Goal: Answer question/provide support

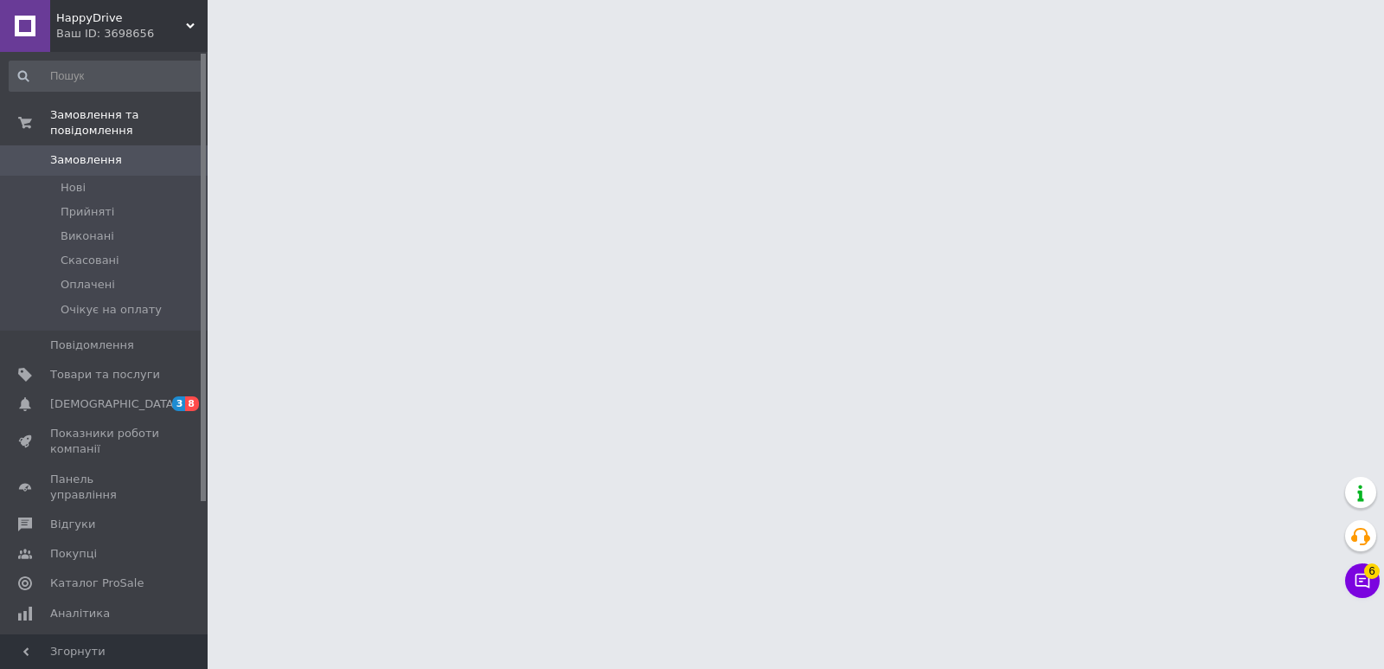
click at [1361, 577] on button "Чат з покупцем 6" at bounding box center [1362, 580] width 35 height 35
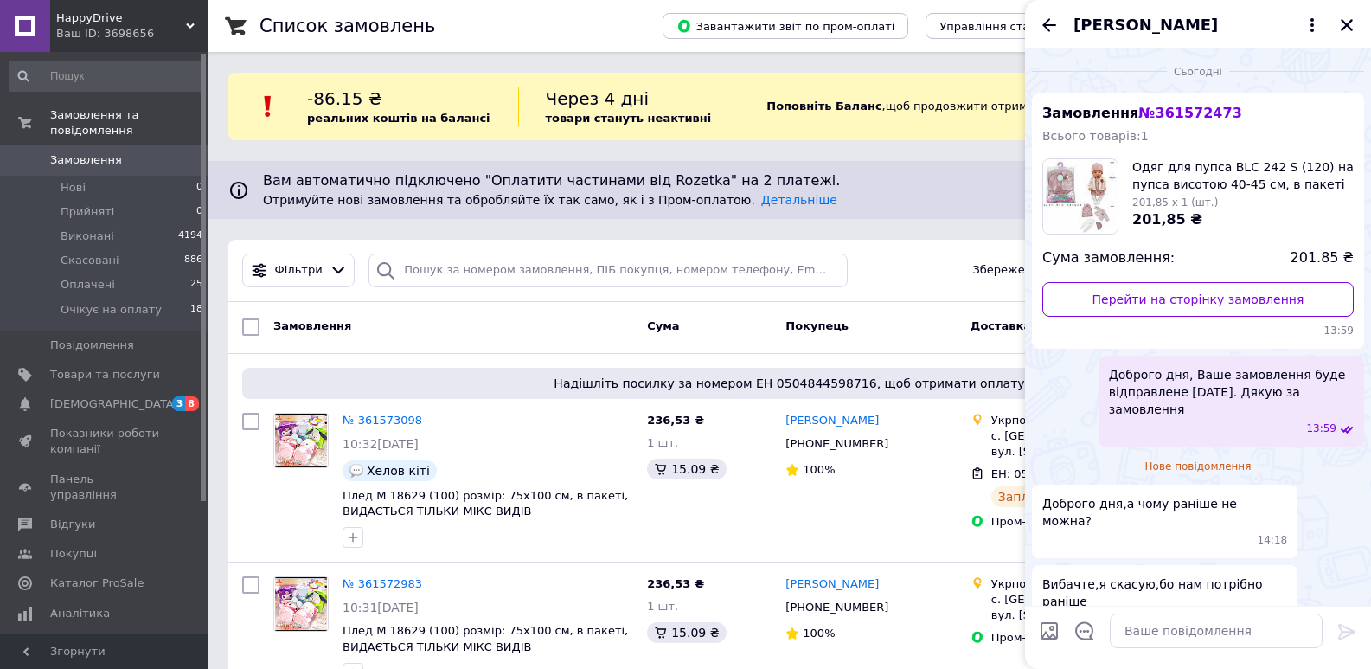
scroll to position [98, 0]
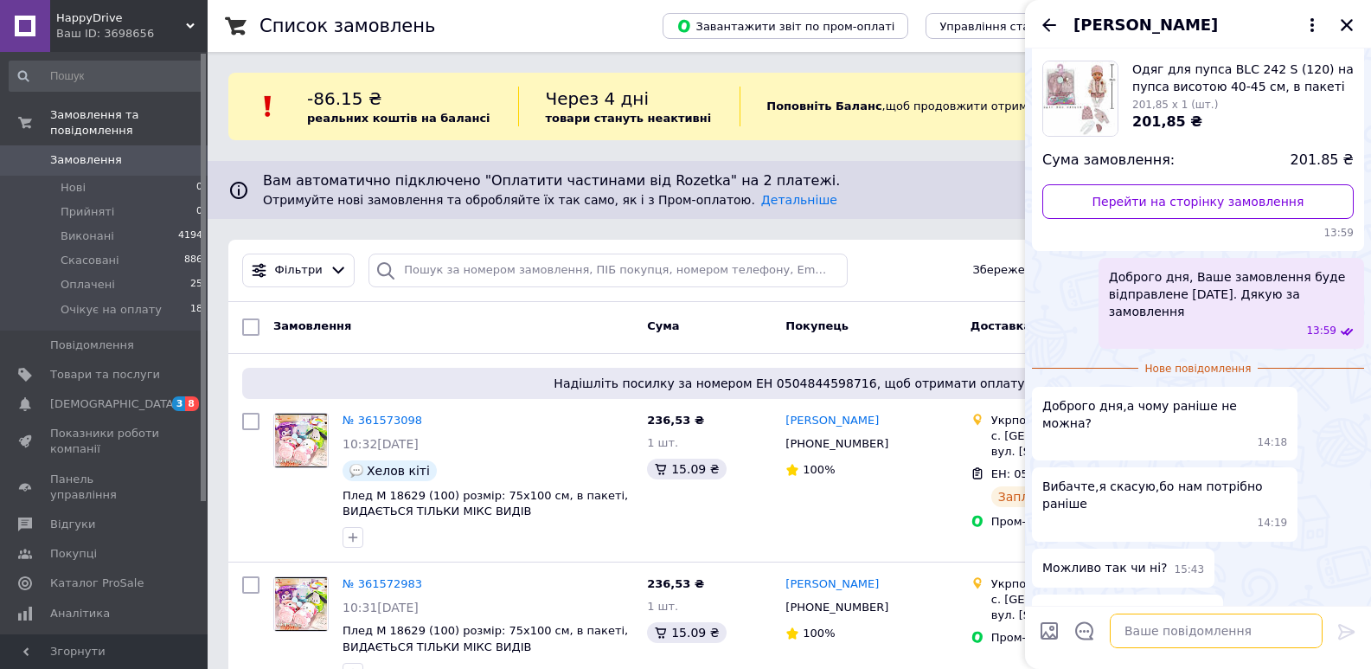
click at [1161, 618] on textarea at bounding box center [1216, 630] width 213 height 35
click at [1301, 615] on textarea "якщо потрібно раніше , можна іншу модельку від" at bounding box center [1198, 622] width 247 height 52
click at [1142, 632] on textarea "якщо потрібно раніше , можна інший модельку від" at bounding box center [1198, 622] width 247 height 52
type textarea "якщо потрібно раніше , можна інший наряд відправити від"
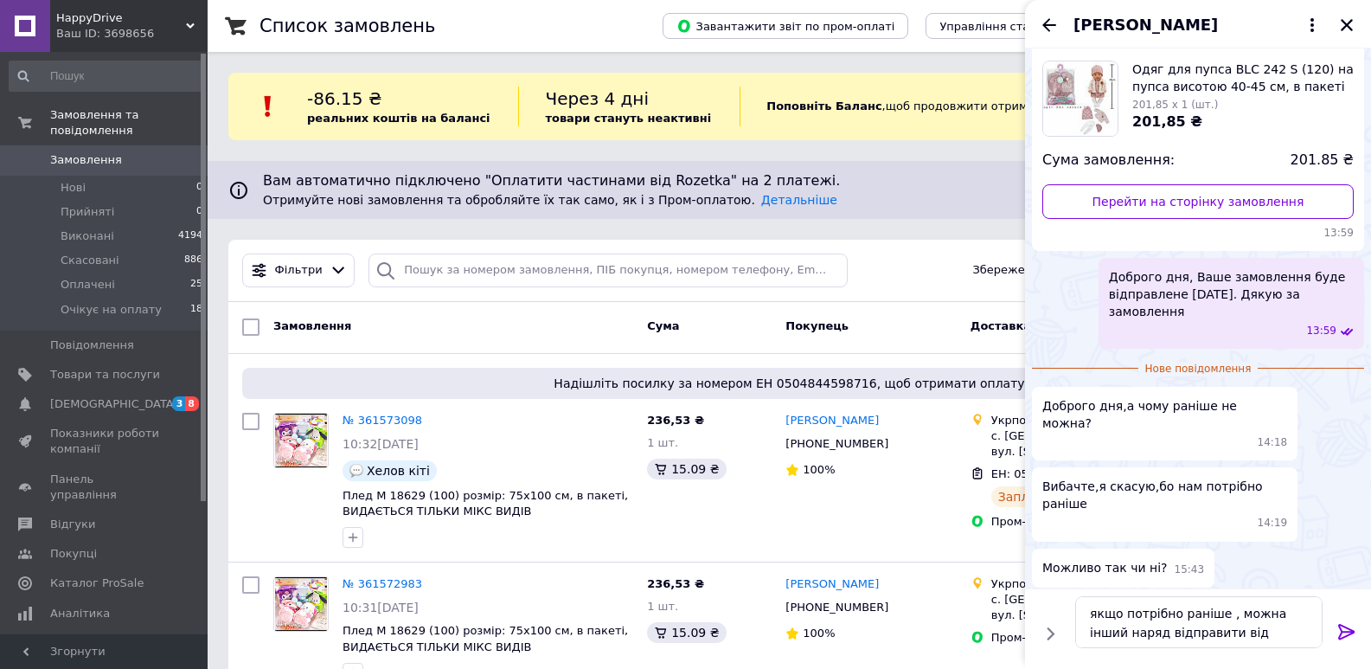
click at [1345, 630] on icon at bounding box center [1346, 631] width 21 height 21
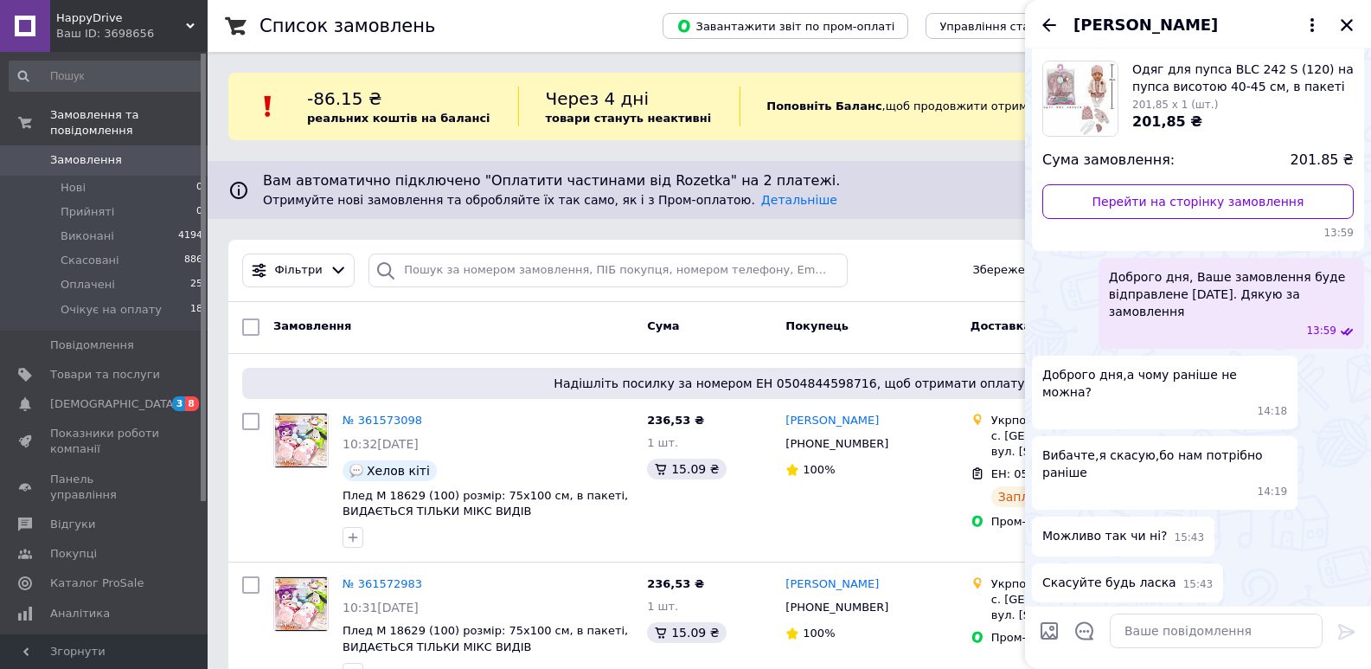
scroll to position [147, 0]
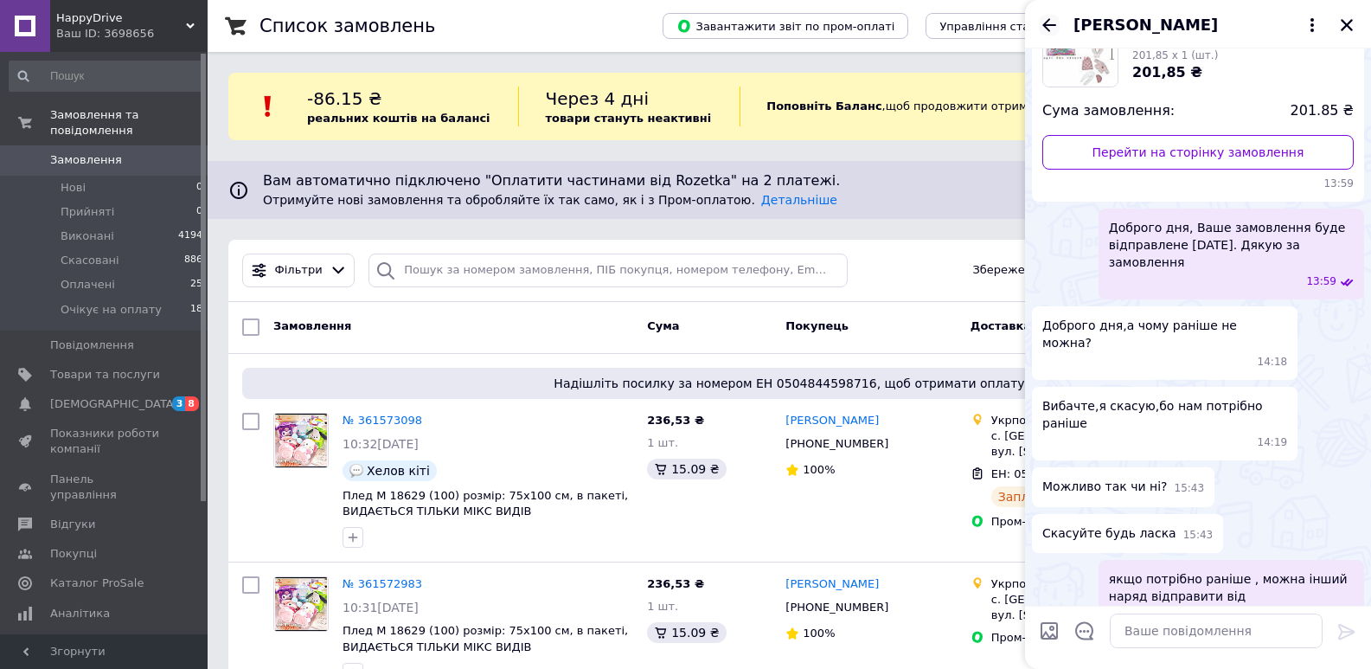
click at [1046, 28] on icon "Назад" at bounding box center [1049, 24] width 14 height 13
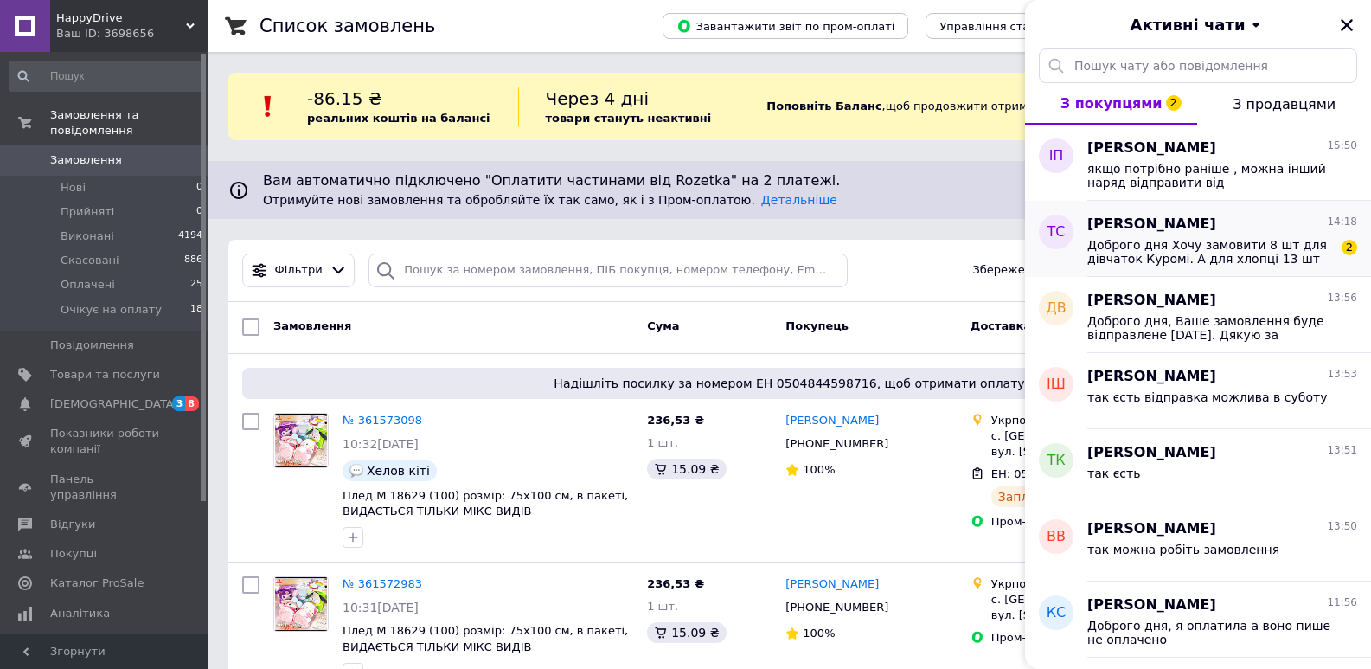
click at [1304, 242] on span "Доброго дня Хочу замовити 8 шт для дівчаток Куромі. А для хлопці 13 шт космонав…" at bounding box center [1210, 252] width 246 height 28
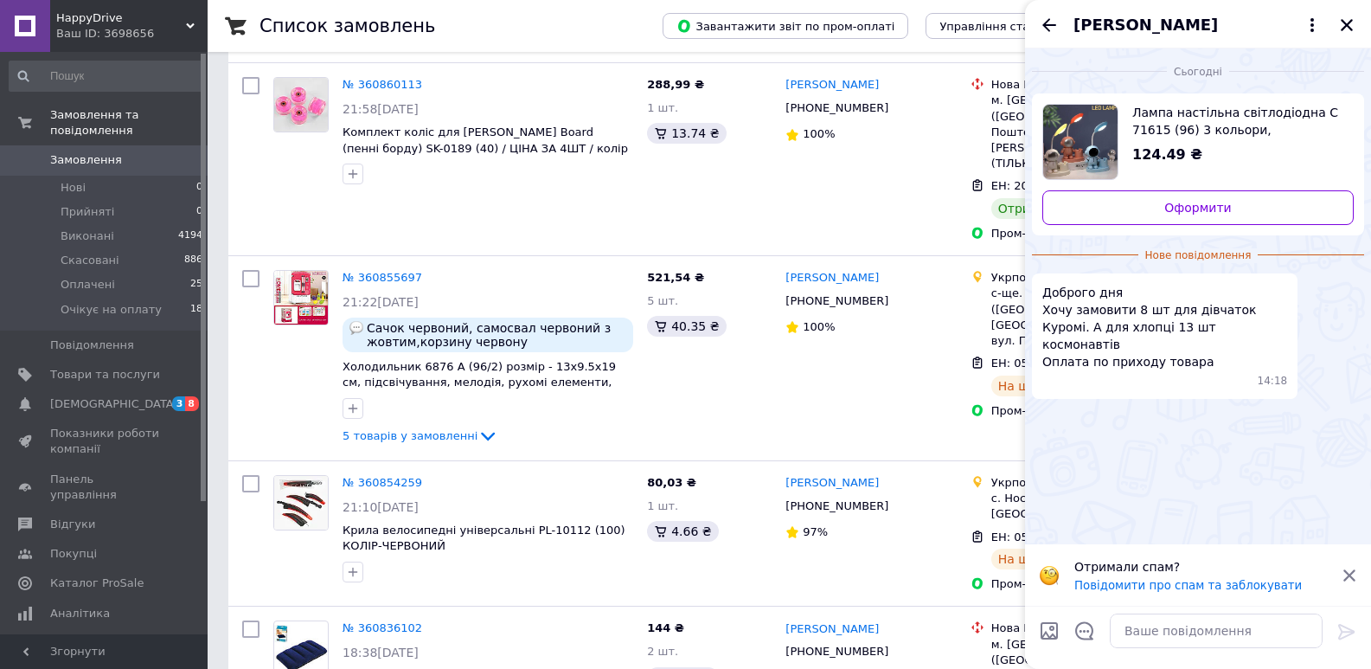
scroll to position [5795, 0]
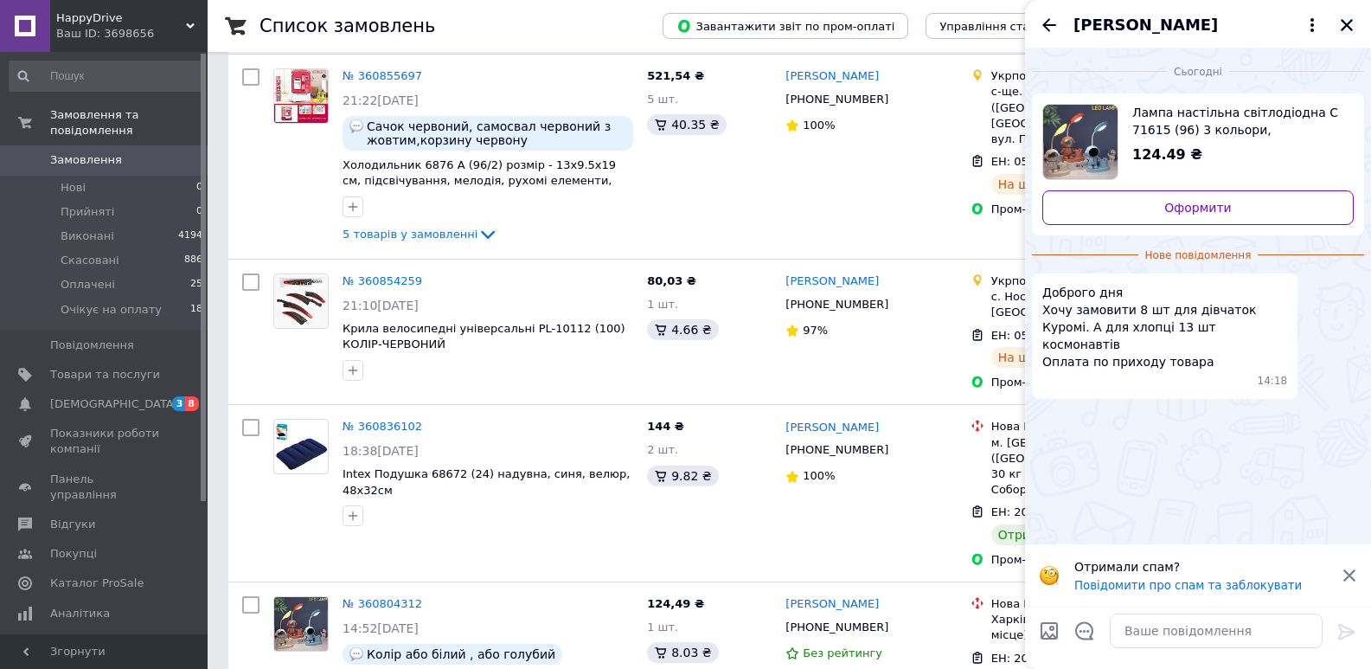
click at [1343, 22] on icon "Закрити" at bounding box center [1347, 25] width 12 height 12
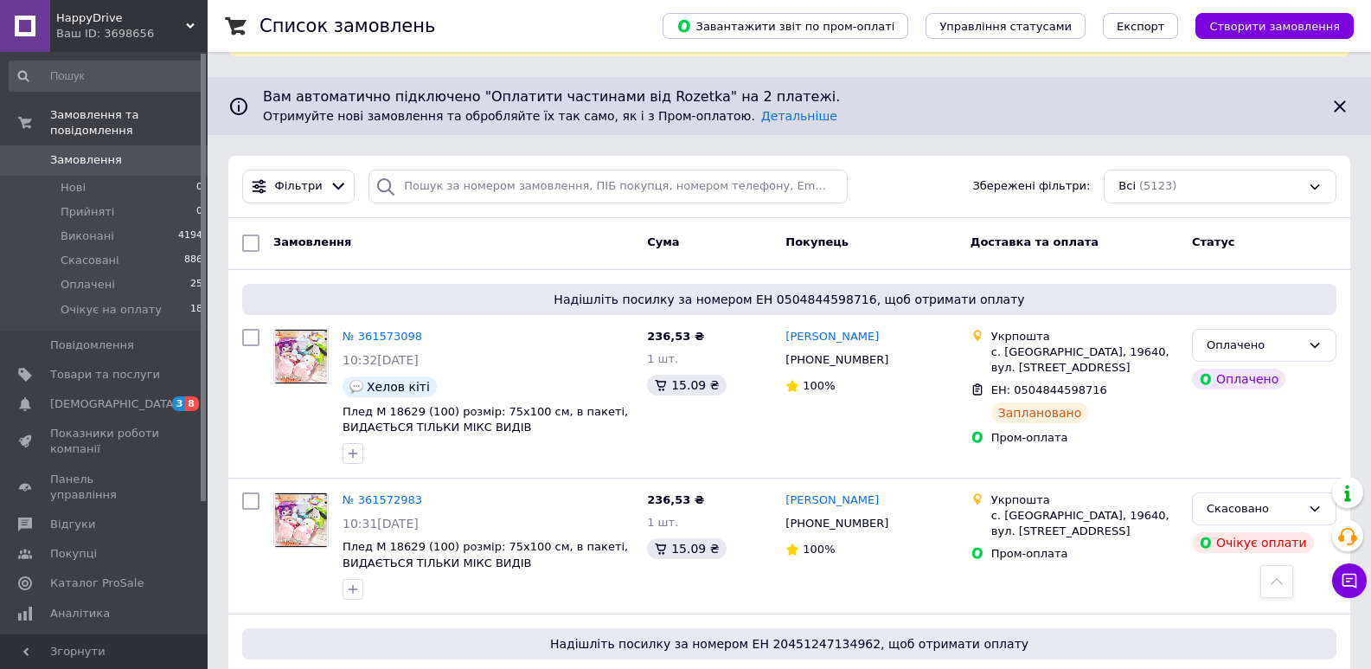
scroll to position [0, 0]
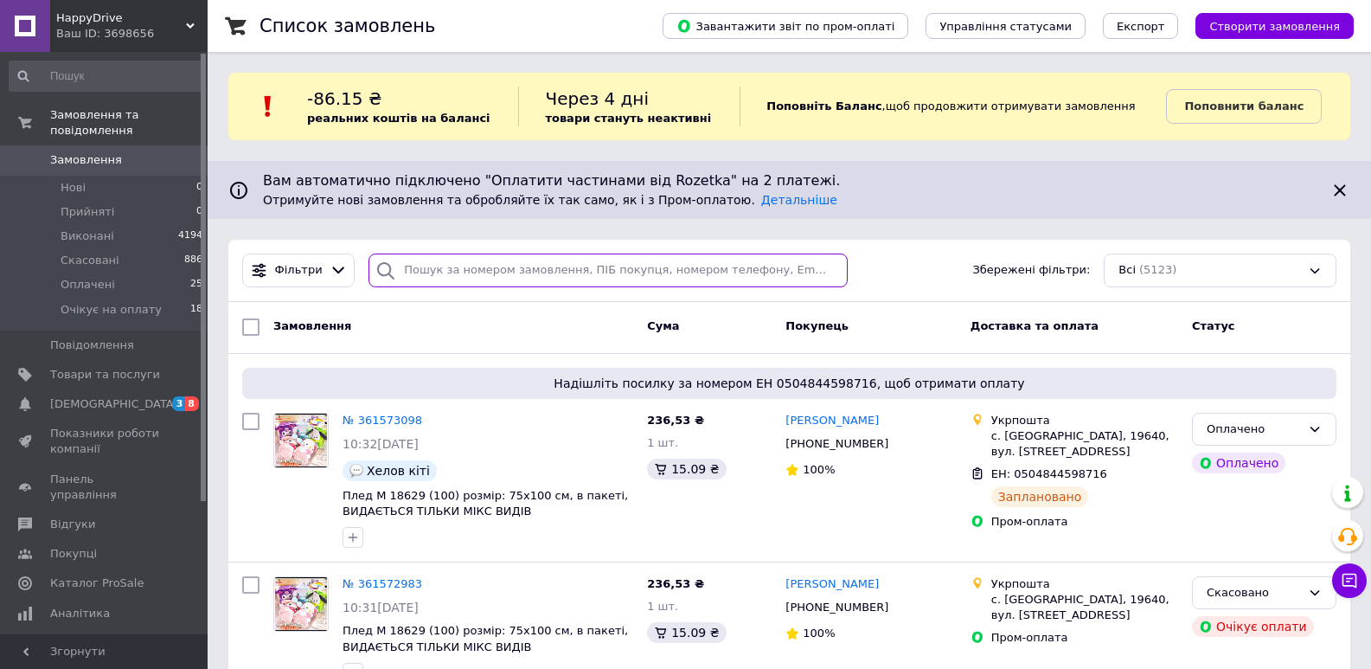
click at [462, 265] on input "search" at bounding box center [607, 270] width 478 height 34
type input "6"
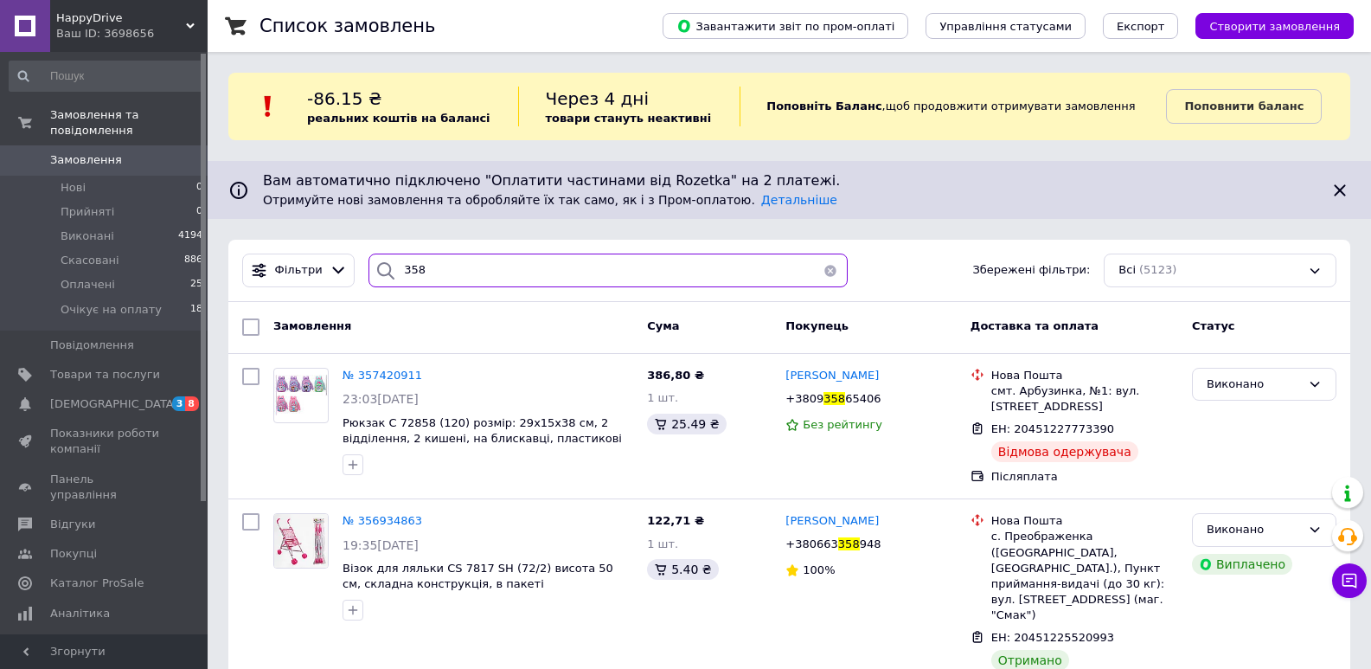
click at [445, 267] on input "358" at bounding box center [607, 270] width 478 height 34
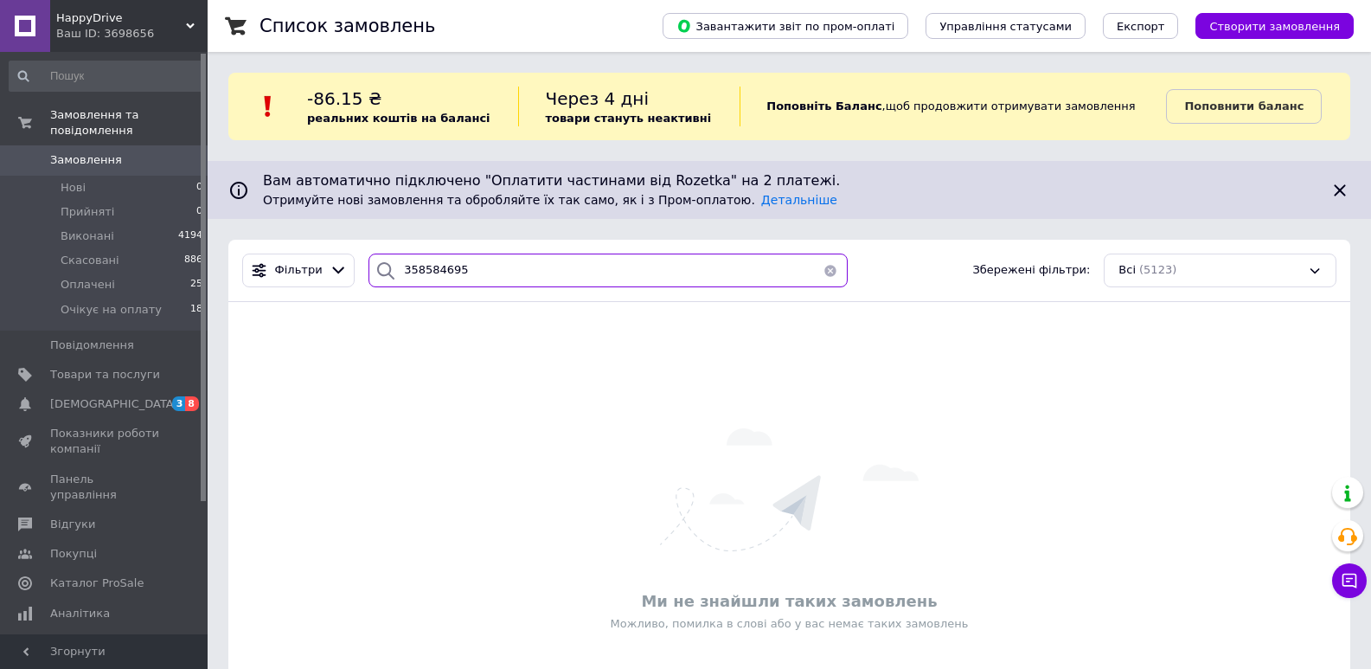
type input "358584695"
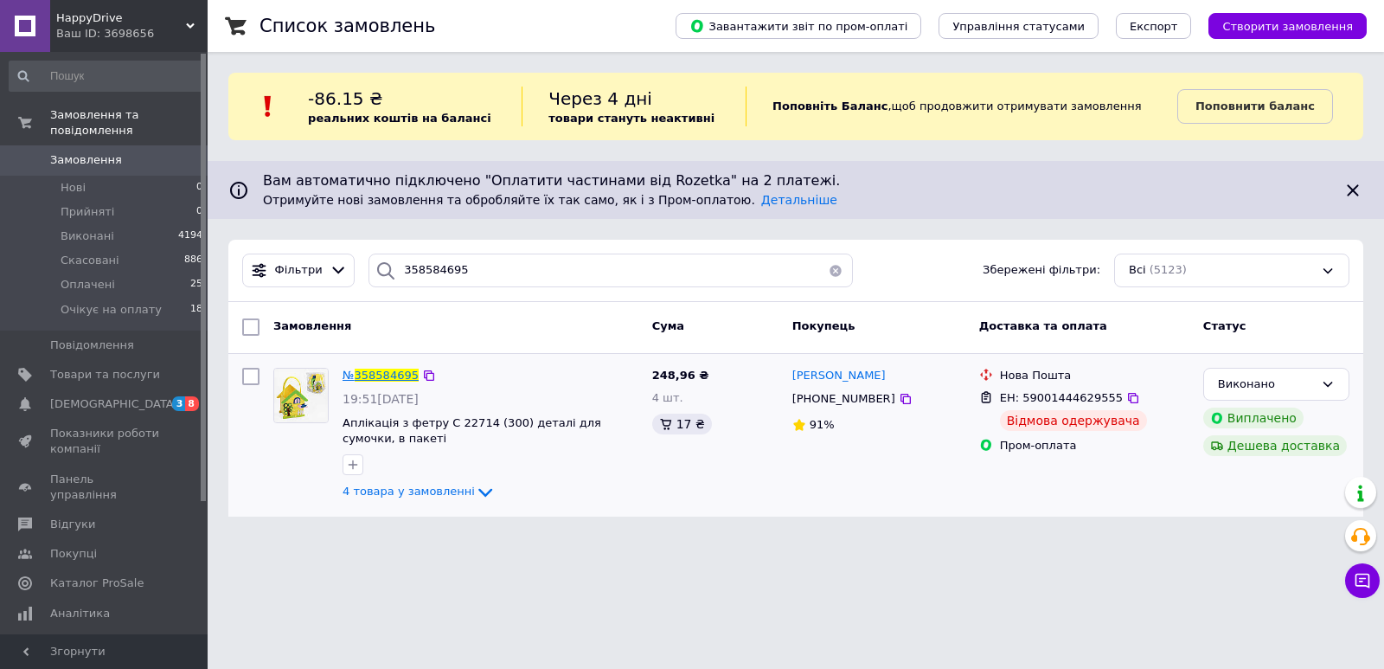
click at [388, 375] on span "358584695" at bounding box center [387, 374] width 64 height 13
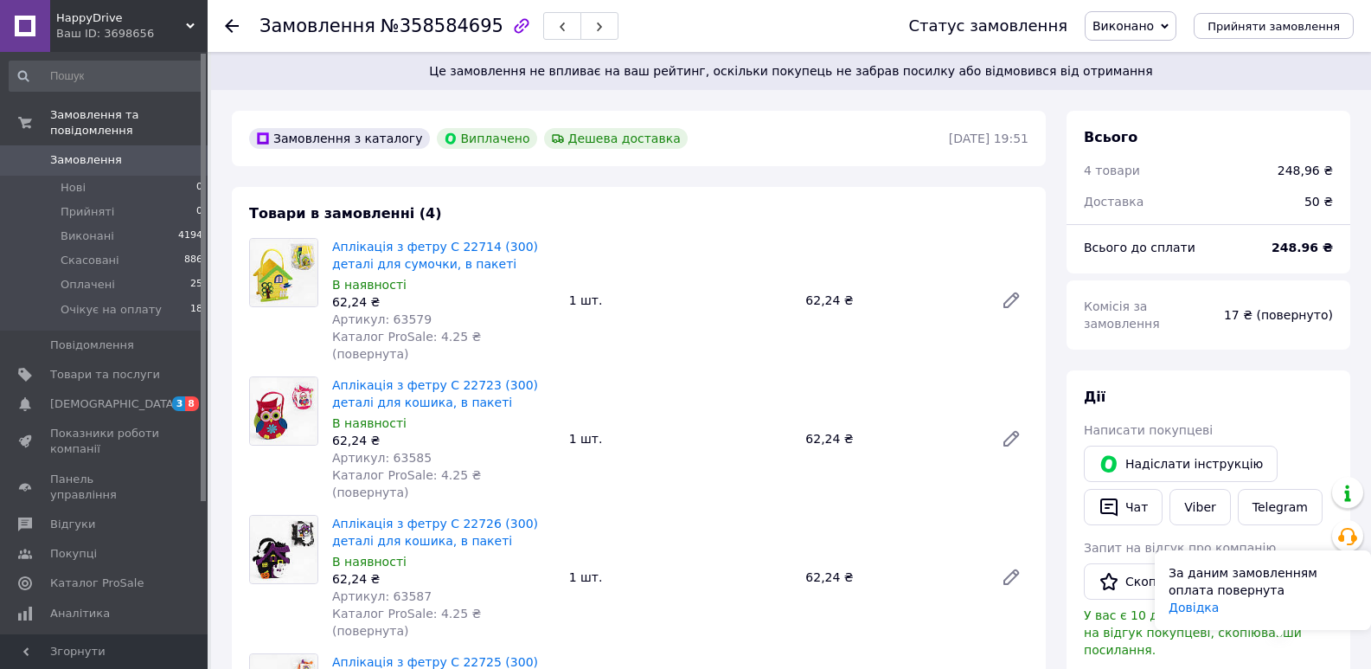
click at [1348, 572] on p "За даним замовленням оплата повернута" at bounding box center [1262, 581] width 189 height 35
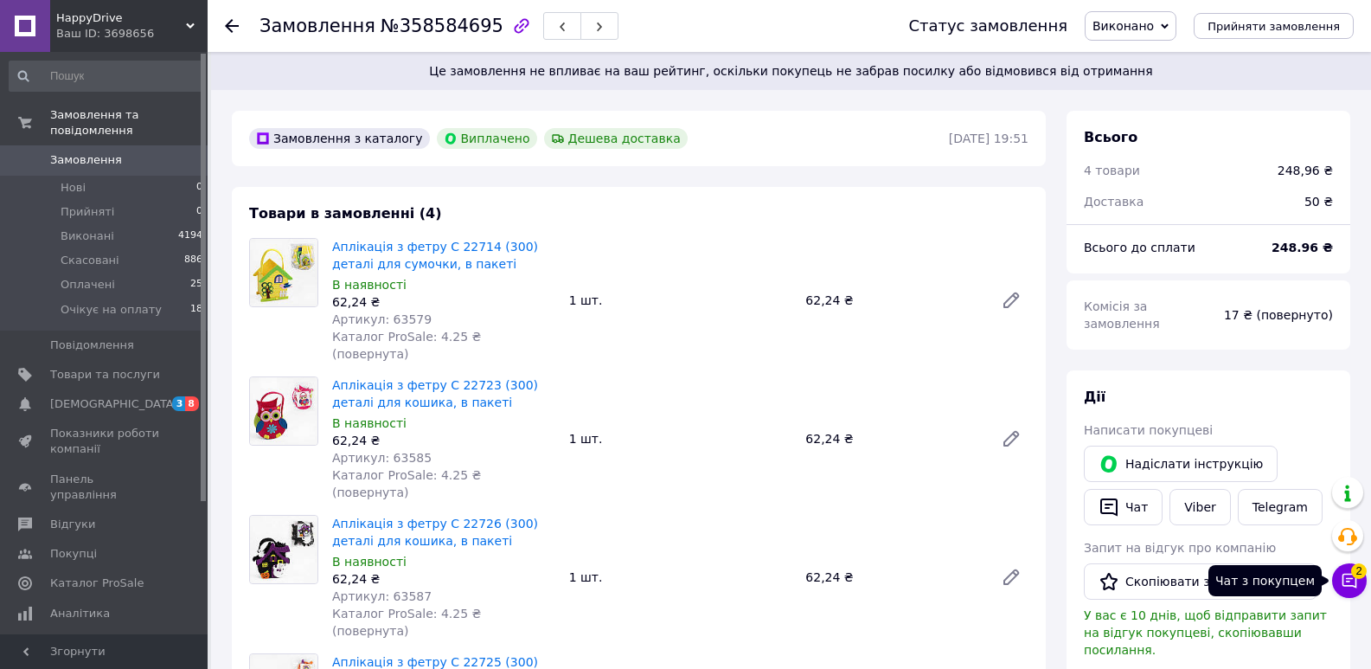
click at [1354, 570] on span "2" at bounding box center [1359, 571] width 16 height 16
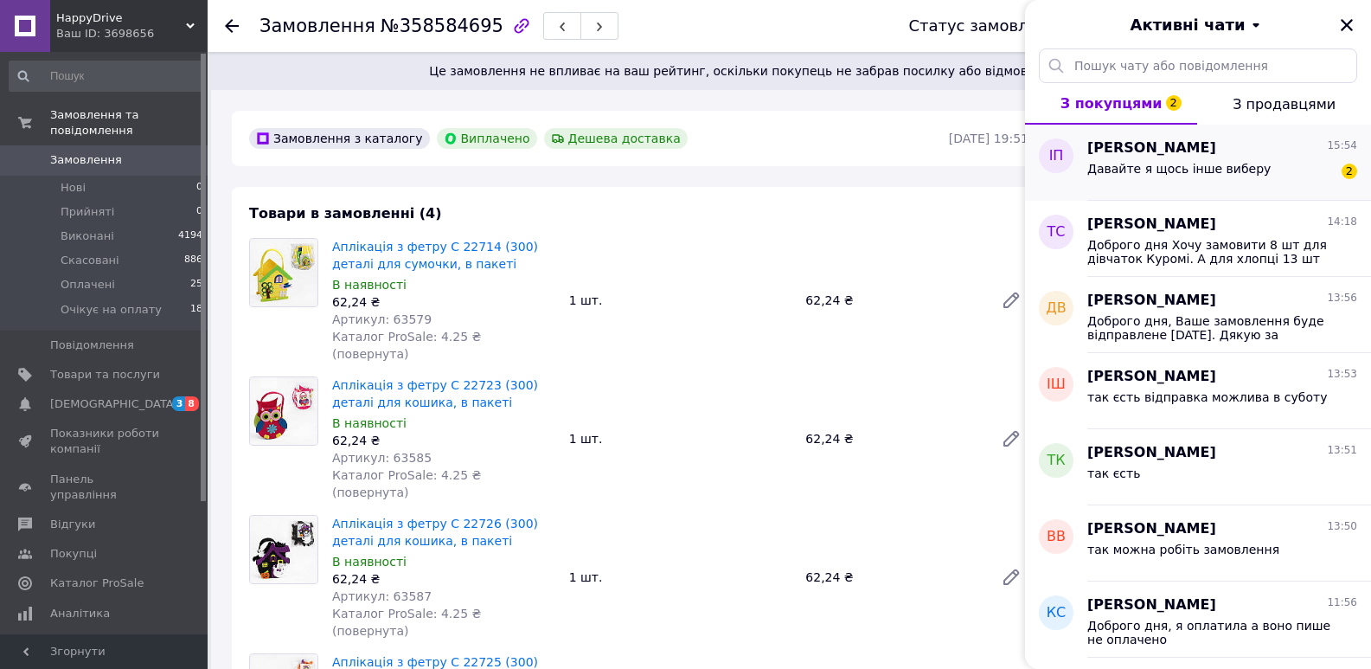
click at [1204, 175] on span "Давайте я щось інше виберу" at bounding box center [1178, 169] width 183 height 14
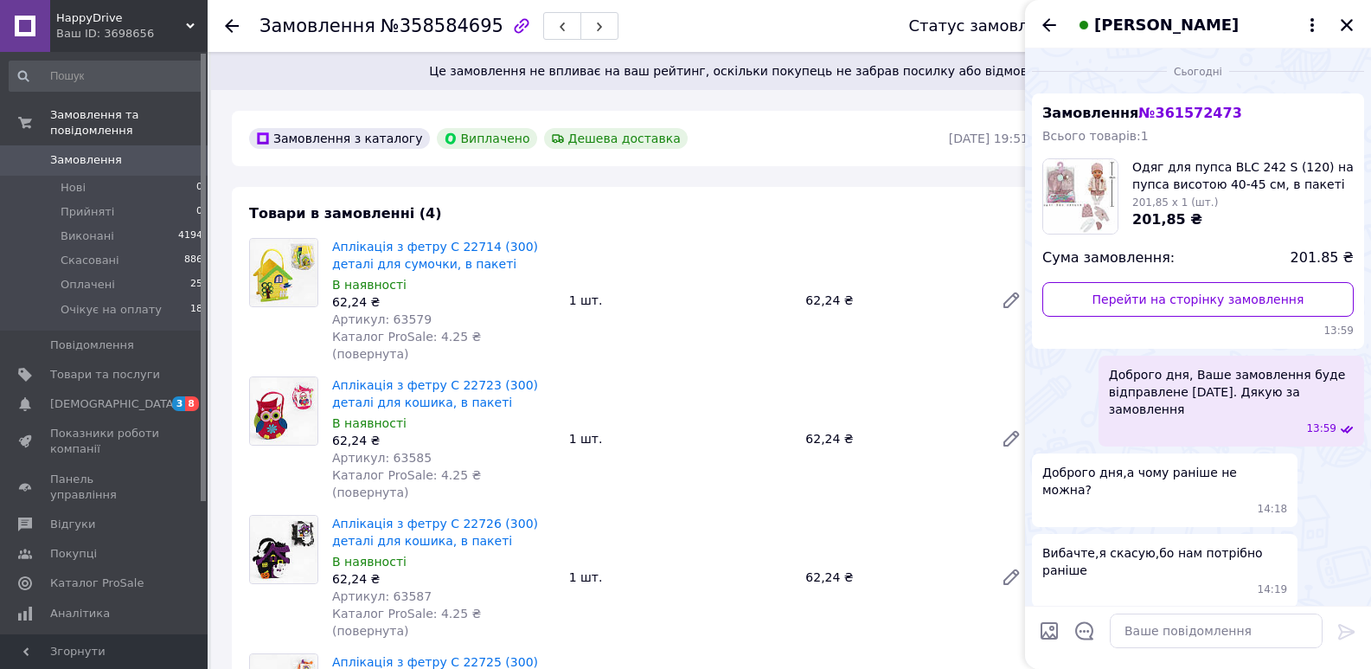
click at [228, 27] on use at bounding box center [232, 26] width 14 height 14
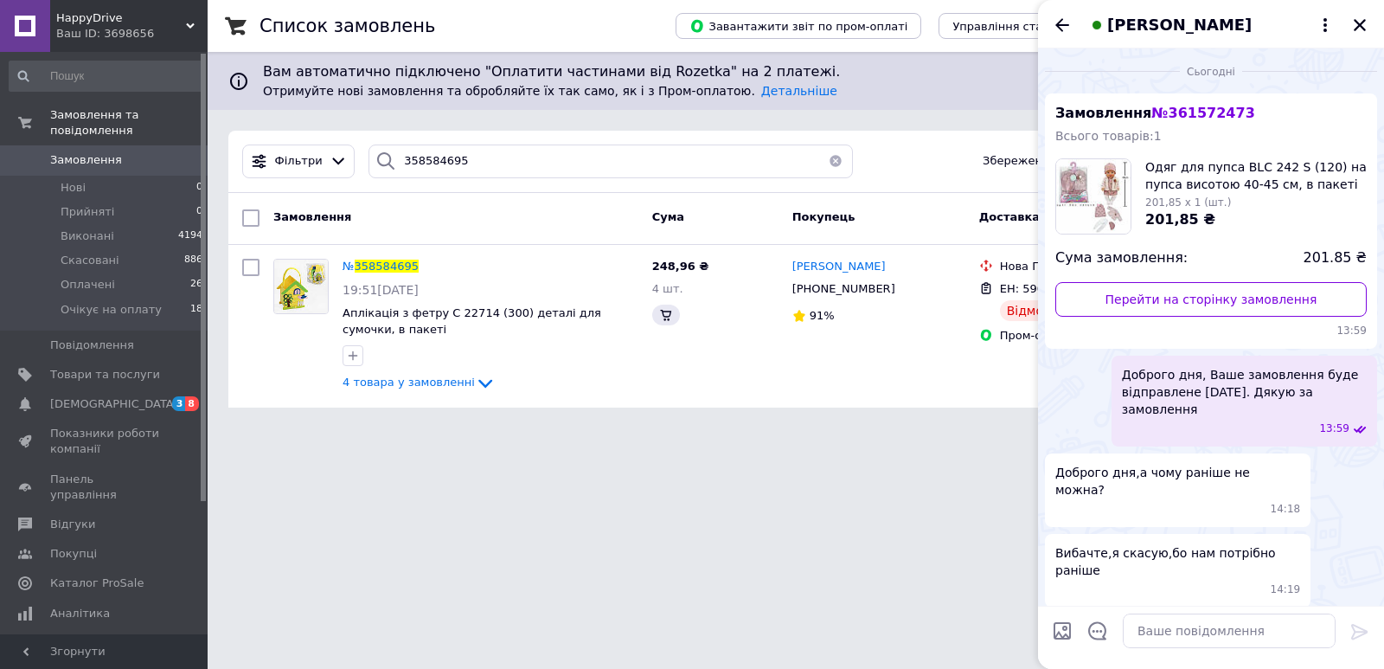
click at [125, 20] on span "HappyDrive" at bounding box center [121, 18] width 130 height 16
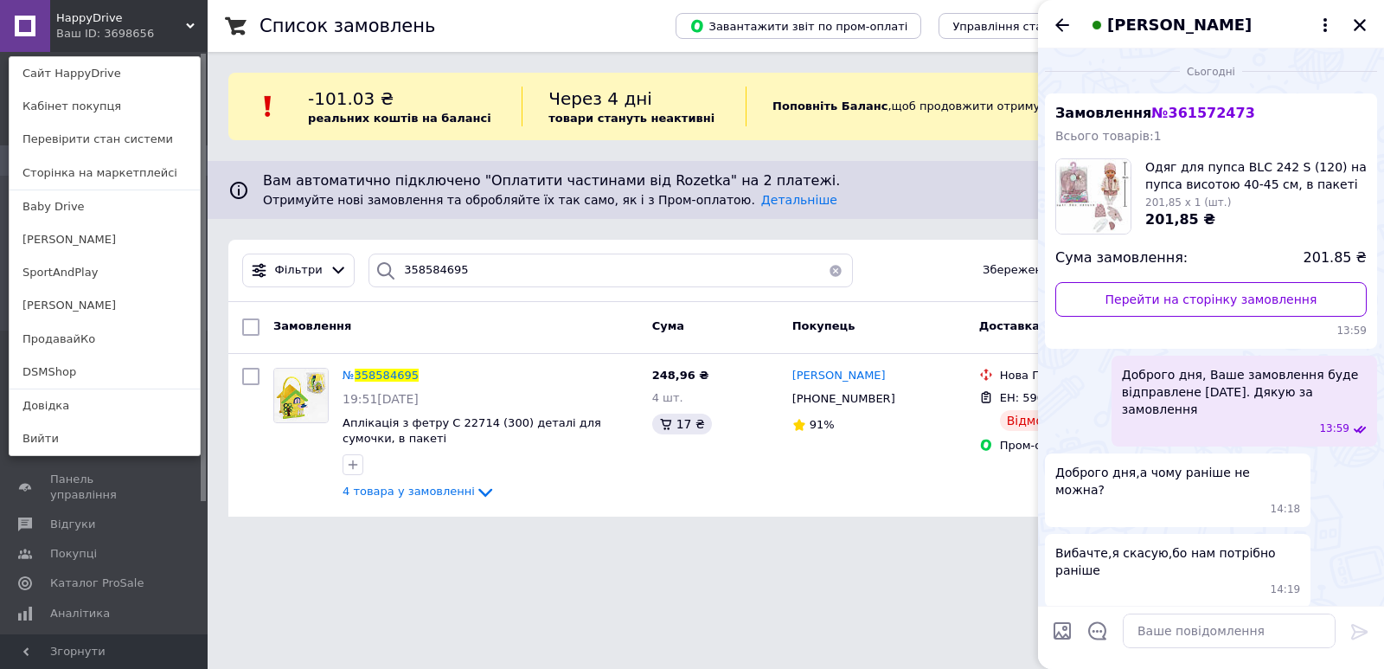
click at [825, 266] on button "button" at bounding box center [835, 270] width 35 height 34
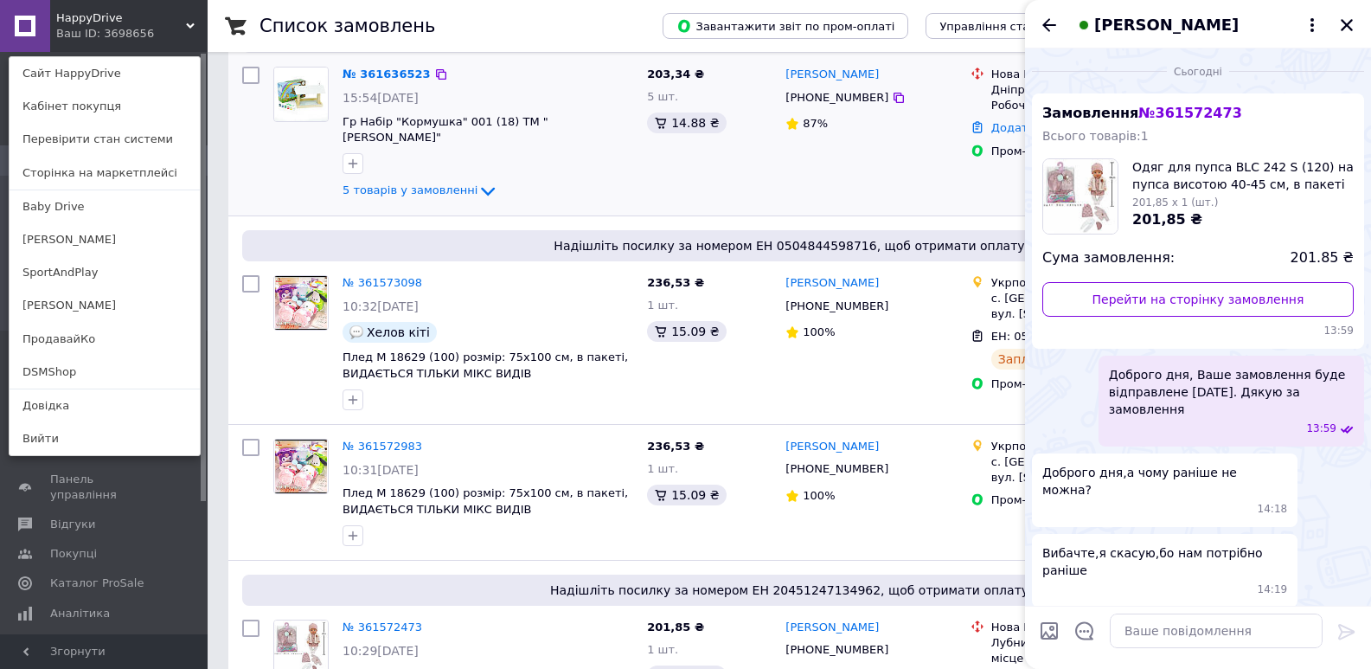
scroll to position [692, 0]
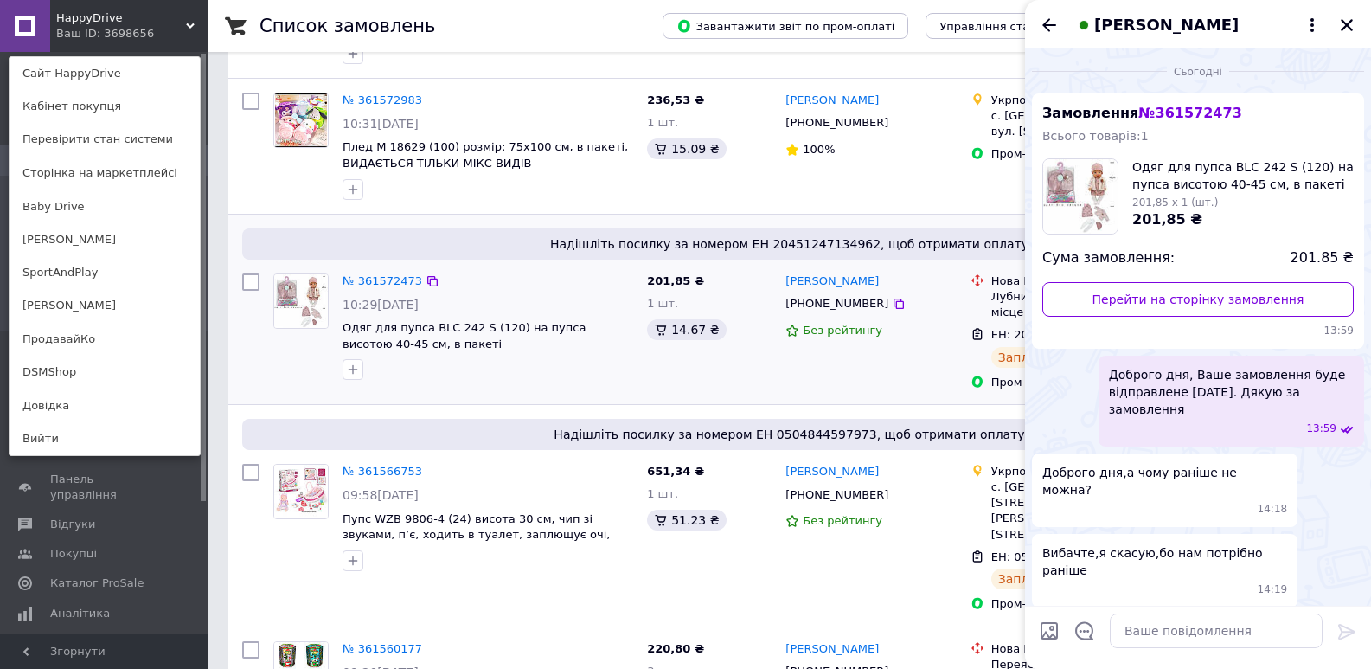
click at [391, 274] on link "№ 361572473" at bounding box center [383, 280] width 80 height 13
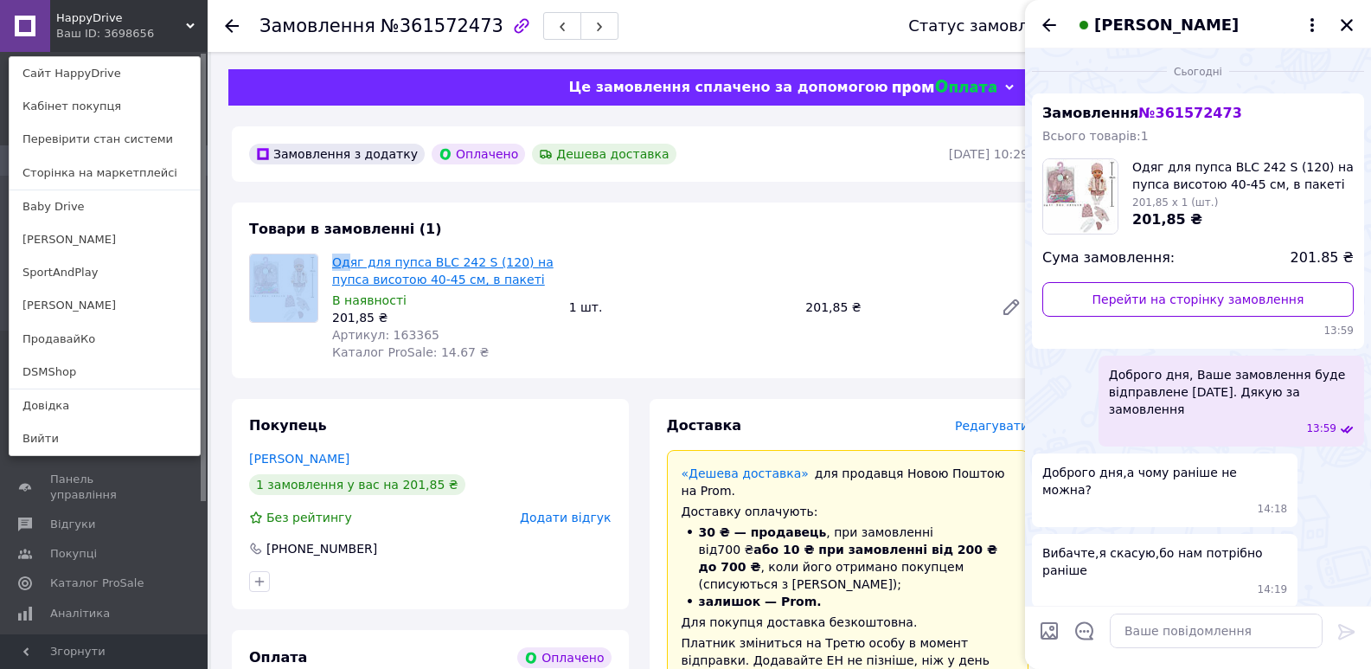
drag, startPoint x: 323, startPoint y: 264, endPoint x: 349, endPoint y: 264, distance: 26.8
click at [349, 264] on div "Одяг для пупса BLC 242 S (120) на пупса висотою 40-45 см, в пакеті В наявності …" at bounding box center [638, 306] width 793 height 107
click at [425, 232] on div "Товари в замовленні (1) Одяг для пупса BLC 242 S (120) на пупса висотою 40-45 с…" at bounding box center [639, 290] width 814 height 176
drag, startPoint x: 343, startPoint y: 265, endPoint x: 460, endPoint y: 260, distance: 117.7
click at [460, 260] on div "Одяг для пупса BLC 242 S (120) на пупса висотою 40-45 см, в пакеті В наявності …" at bounding box center [443, 307] width 237 height 114
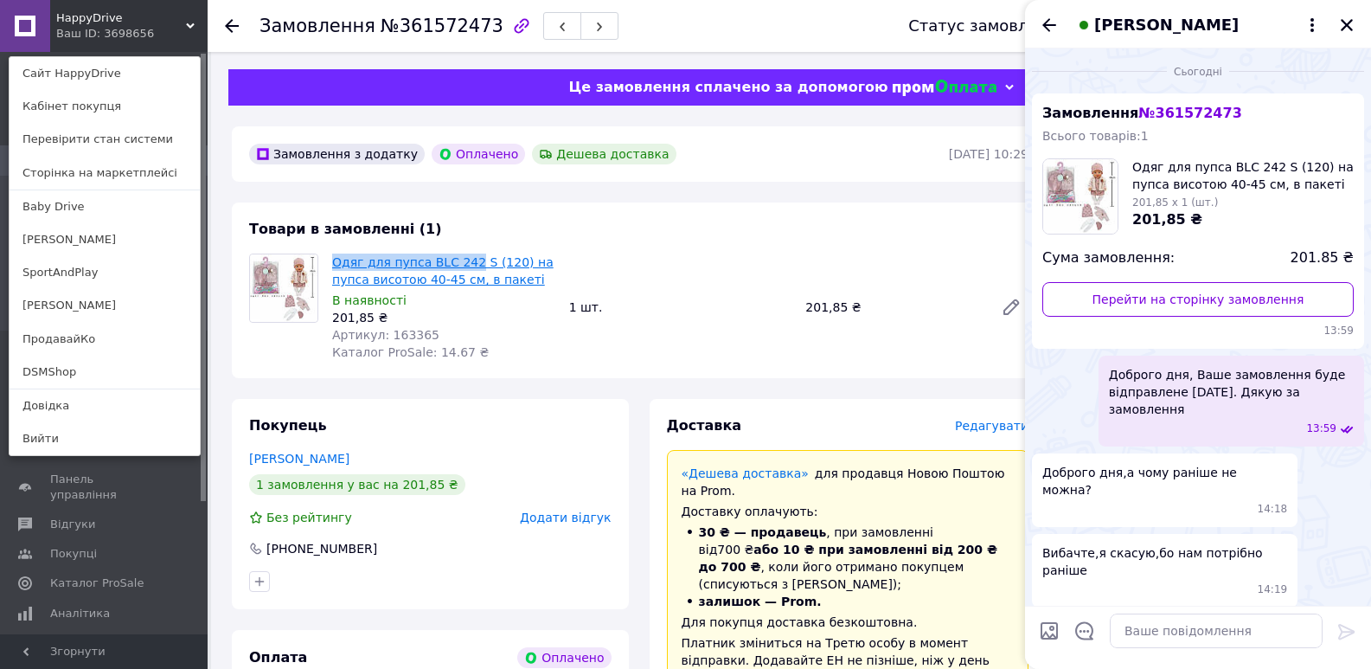
copy link "Одяг для пупса BLC 242"
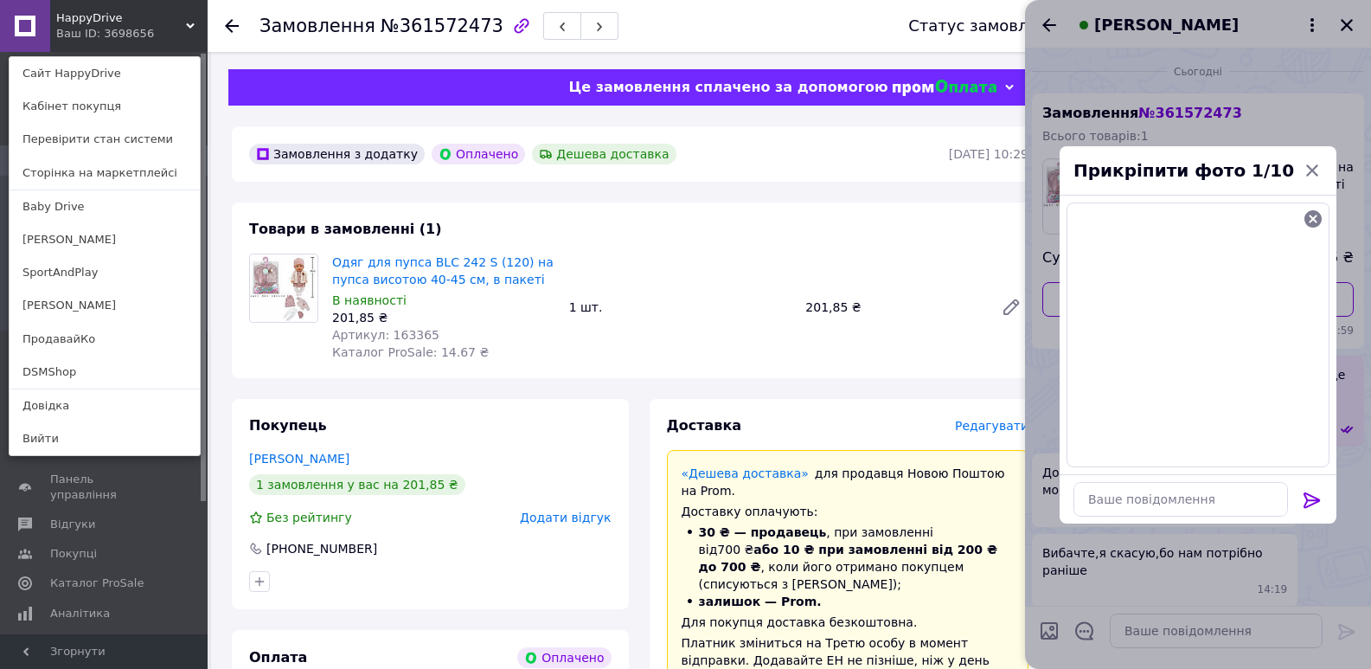
click at [1308, 490] on icon at bounding box center [1312, 500] width 21 height 21
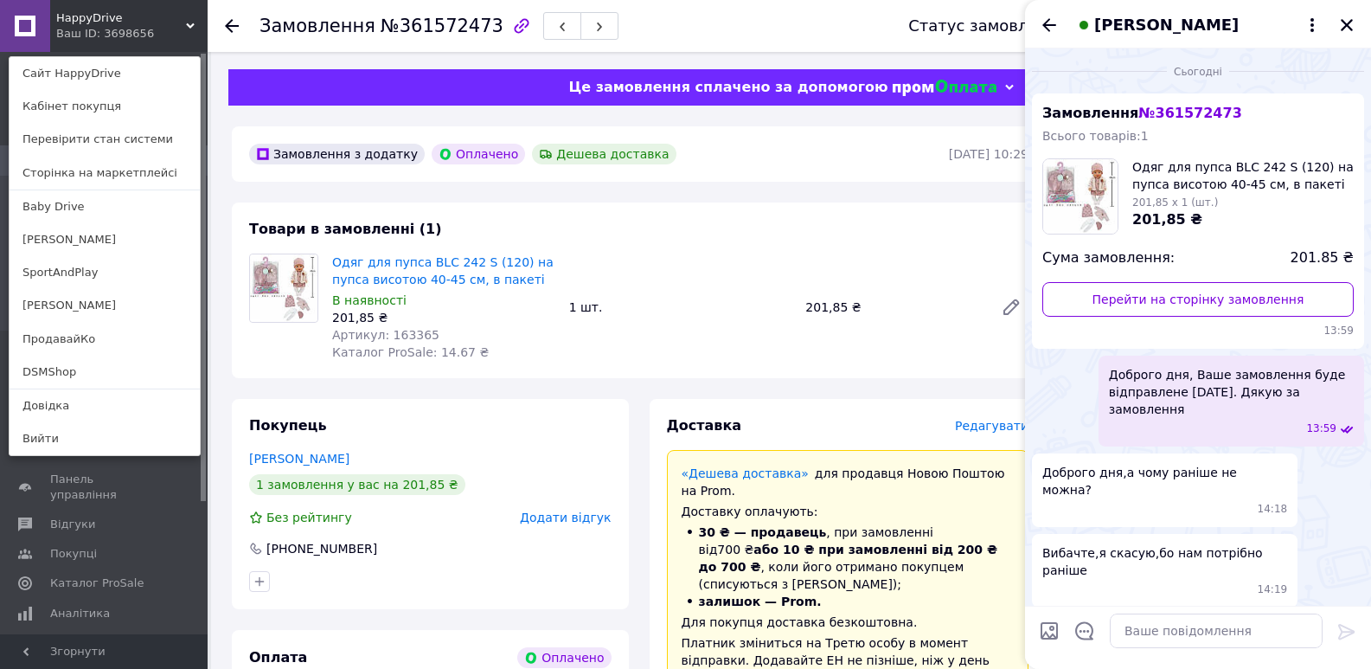
scroll to position [429, 0]
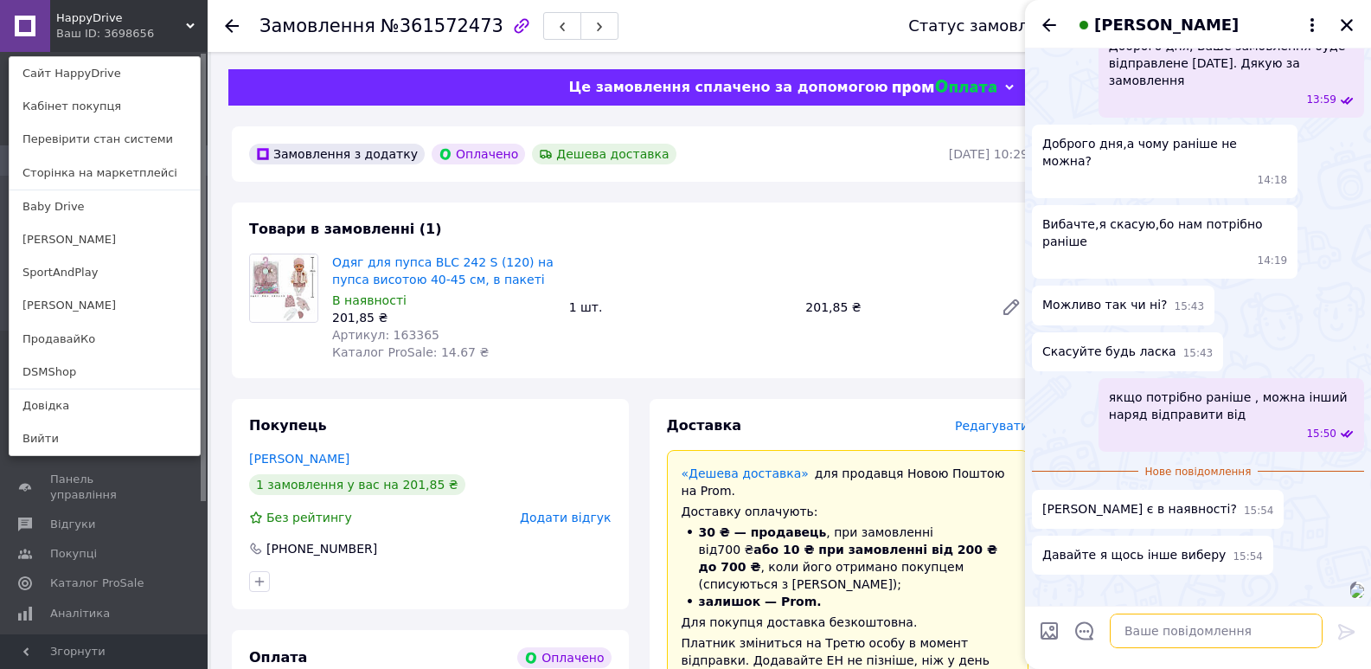
click at [1160, 627] on textarea at bounding box center [1216, 630] width 213 height 35
type textarea "можна такий набір"
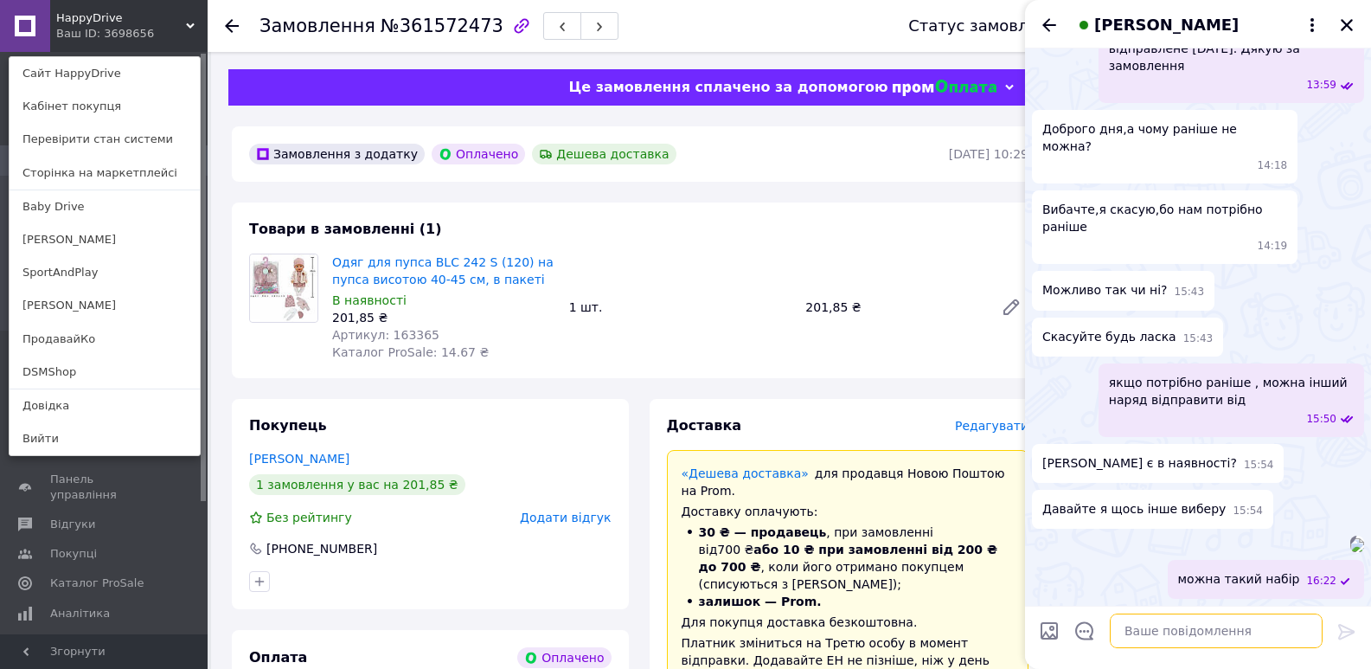
scroll to position [500, 0]
click at [1052, 20] on icon "Назад" at bounding box center [1049, 25] width 21 height 21
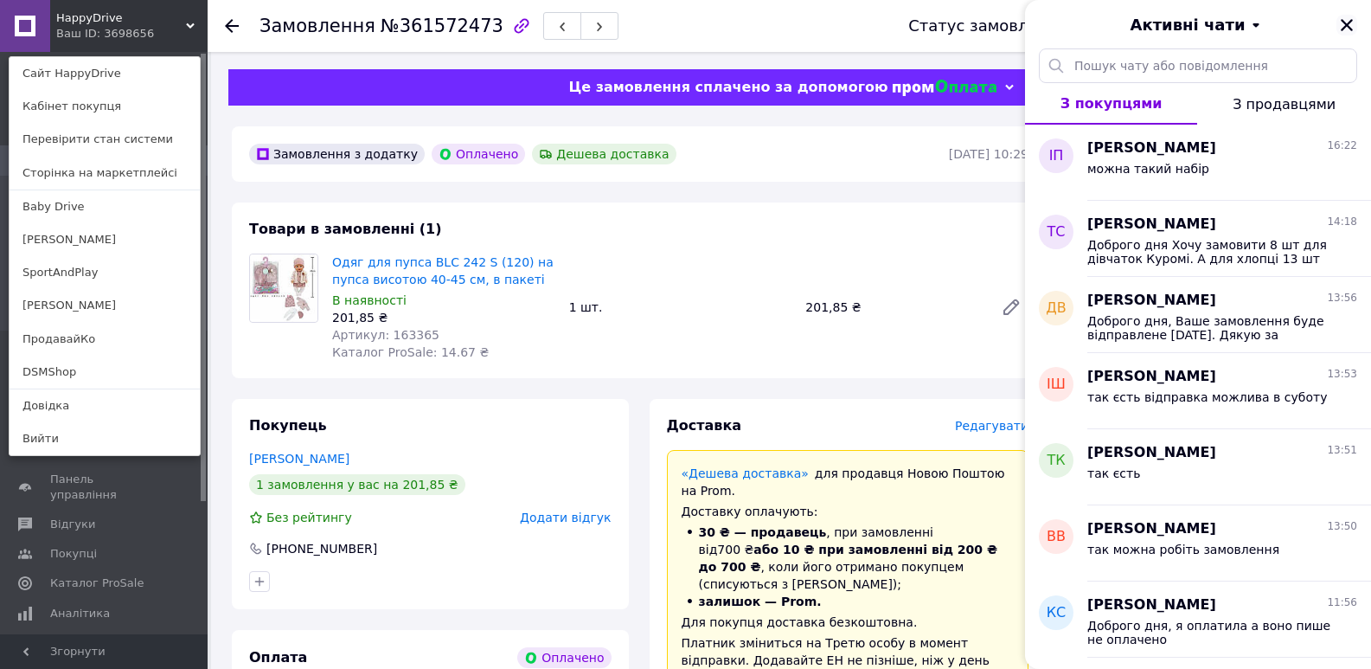
click at [1352, 22] on icon "Закрити" at bounding box center [1347, 25] width 16 height 16
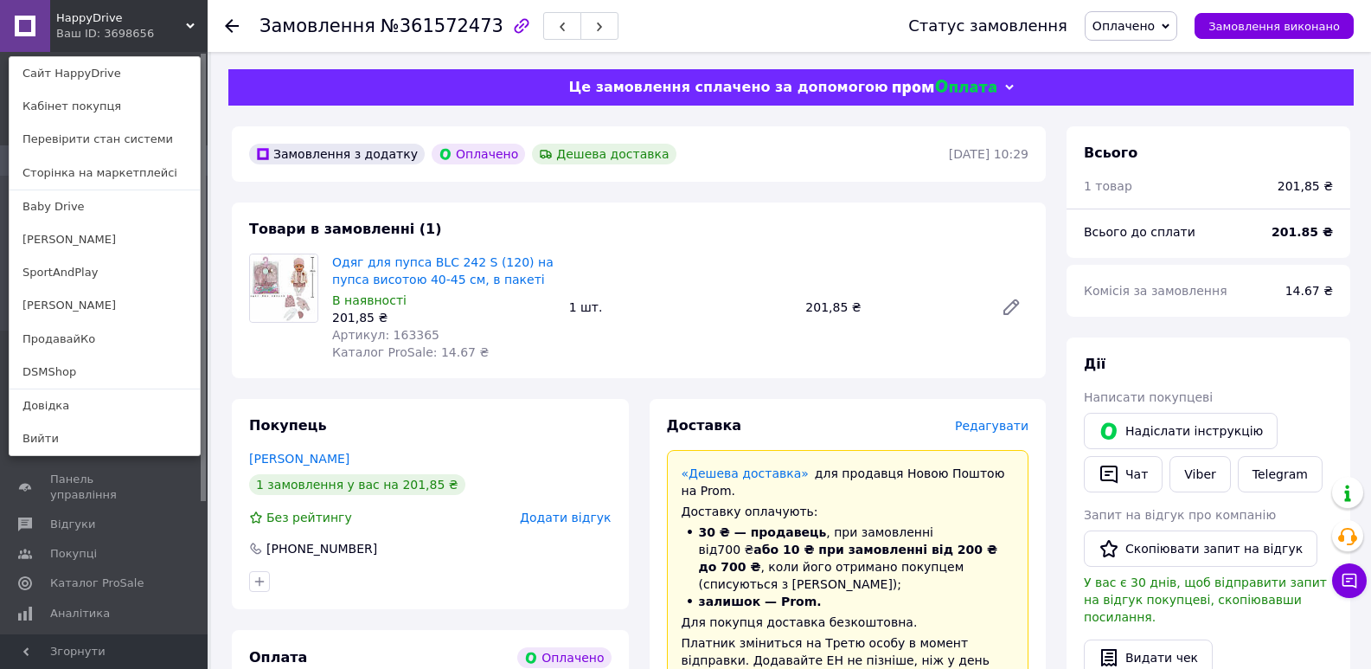
click at [227, 24] on use at bounding box center [232, 26] width 14 height 14
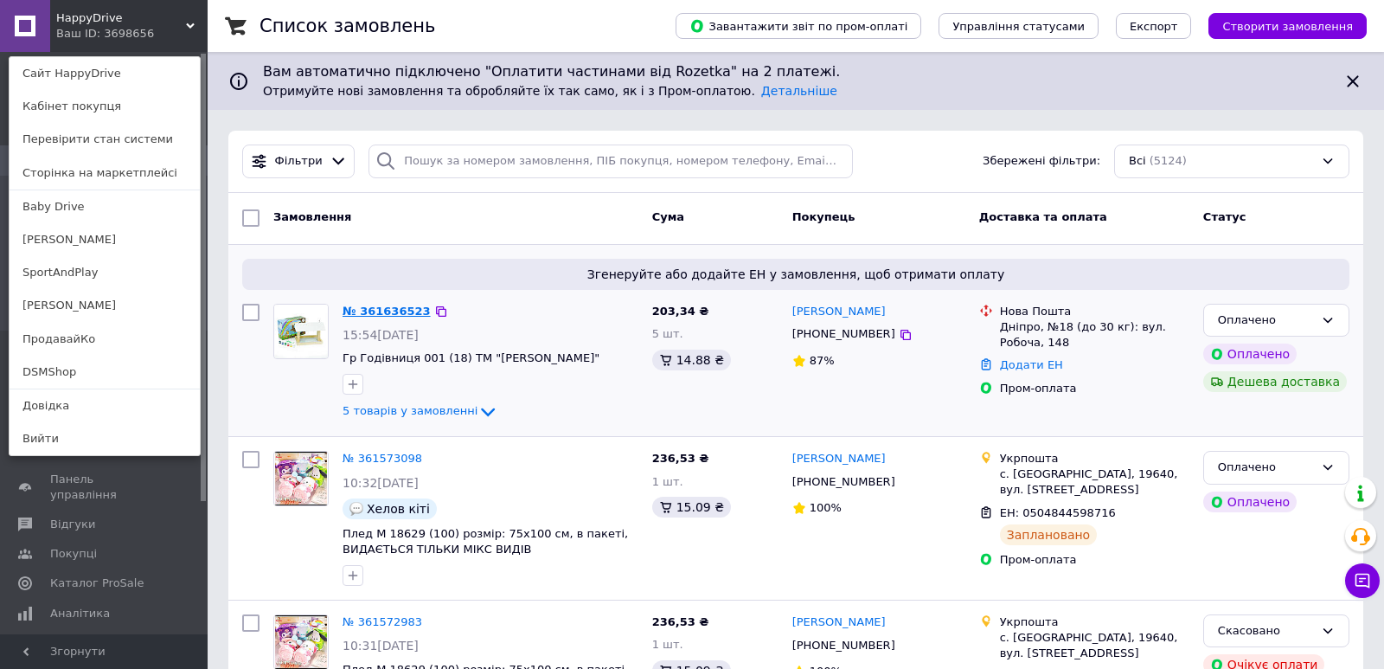
click at [379, 311] on link "№ 361636523" at bounding box center [387, 310] width 88 height 13
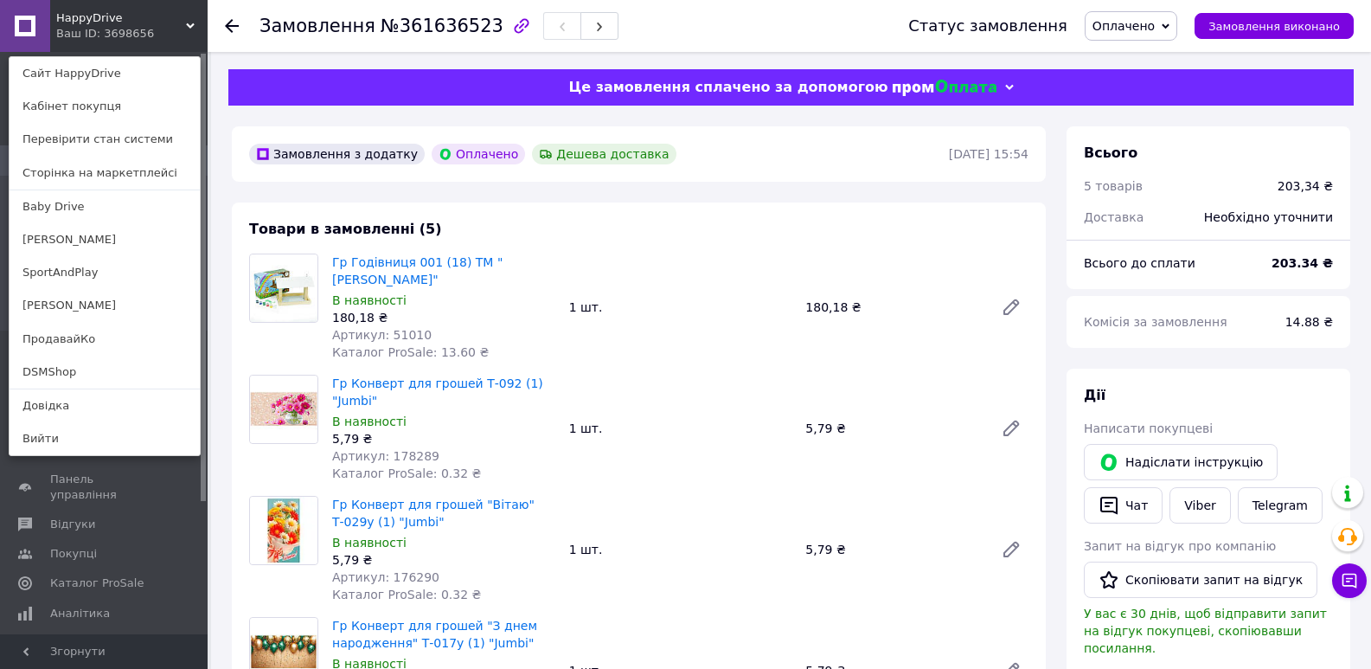
click at [195, 22] on div "HappyDrive Ваш ID: 3698656 Сайт HappyDrive Кабінет покупця Перевірити стан сист…" at bounding box center [104, 26] width 208 height 52
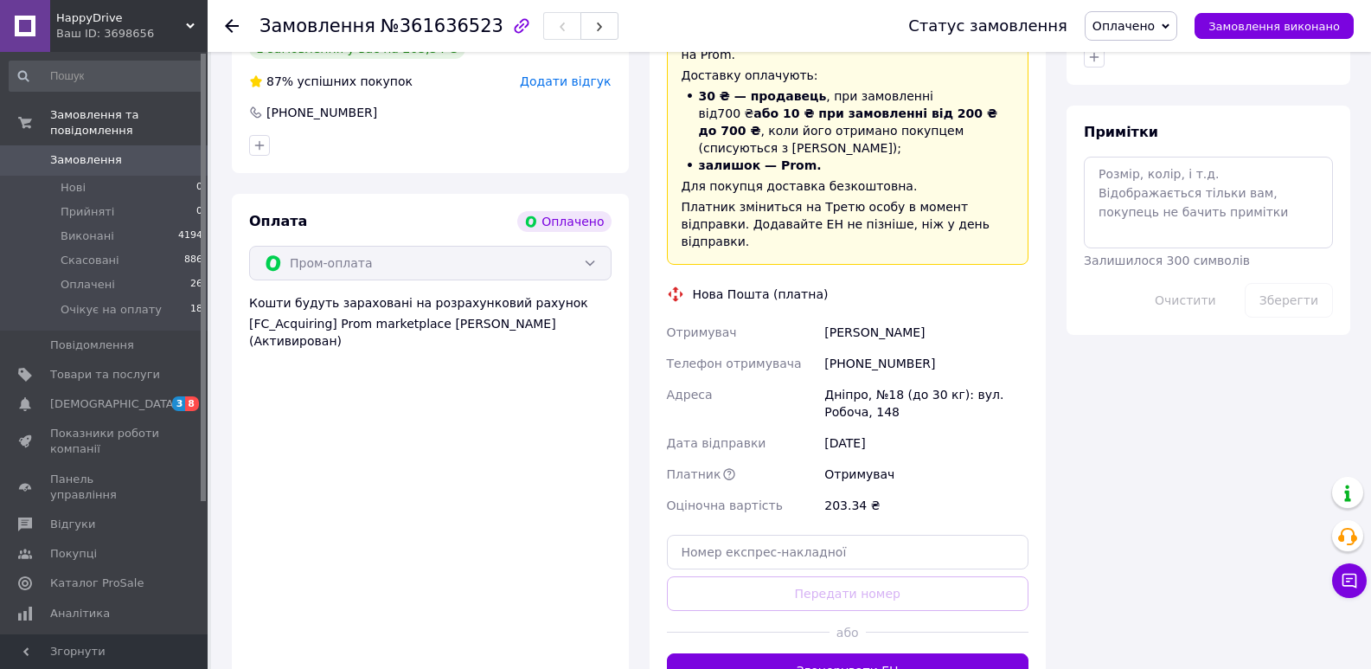
scroll to position [1163, 0]
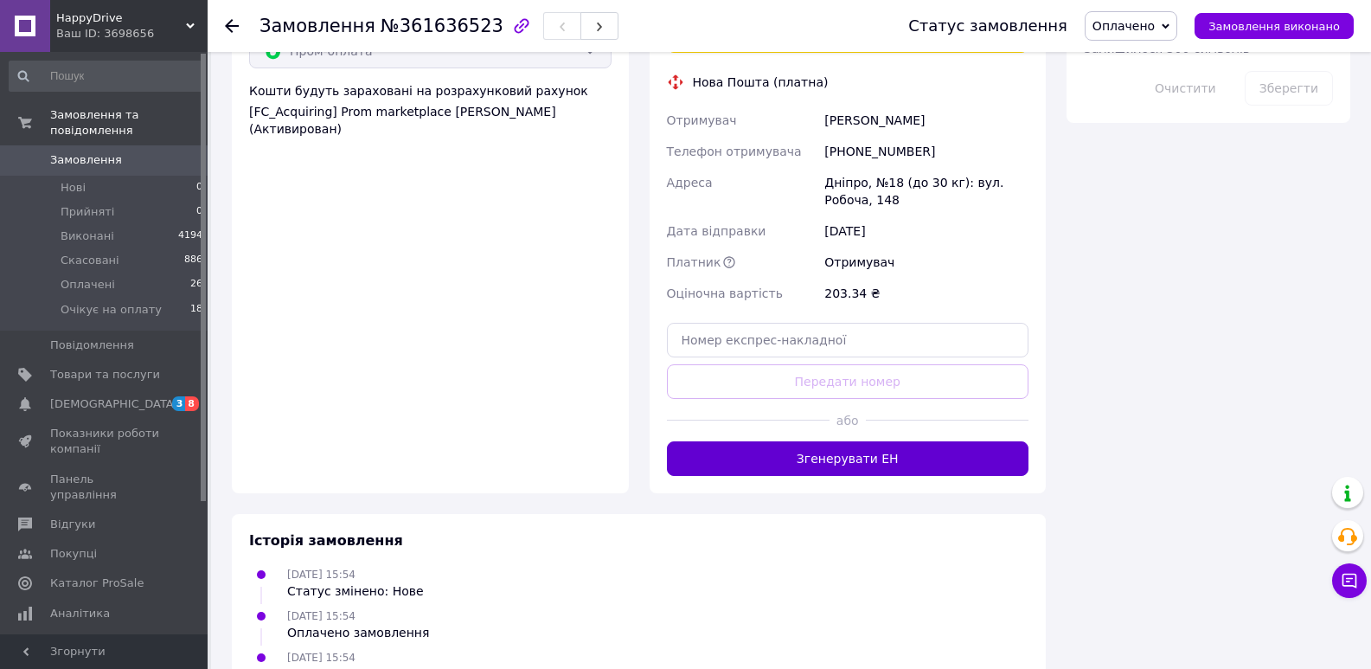
click at [860, 441] on button "Згенерувати ЕН" at bounding box center [848, 458] width 362 height 35
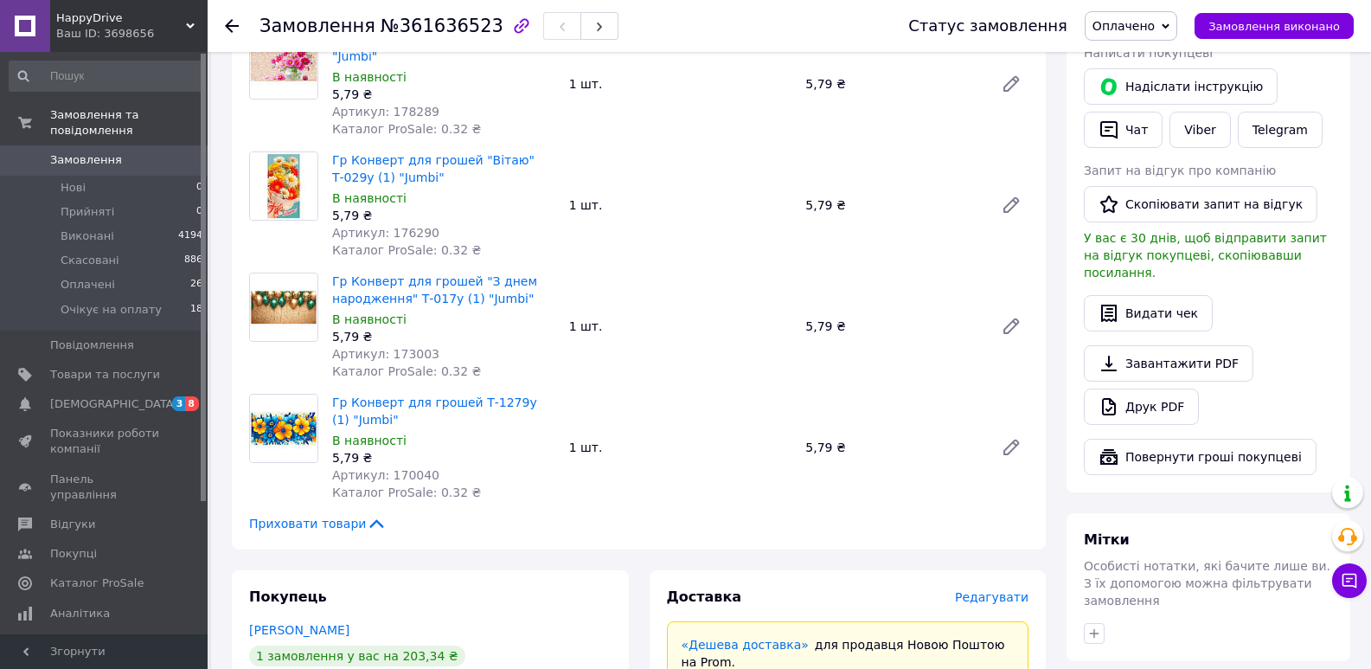
scroll to position [298, 0]
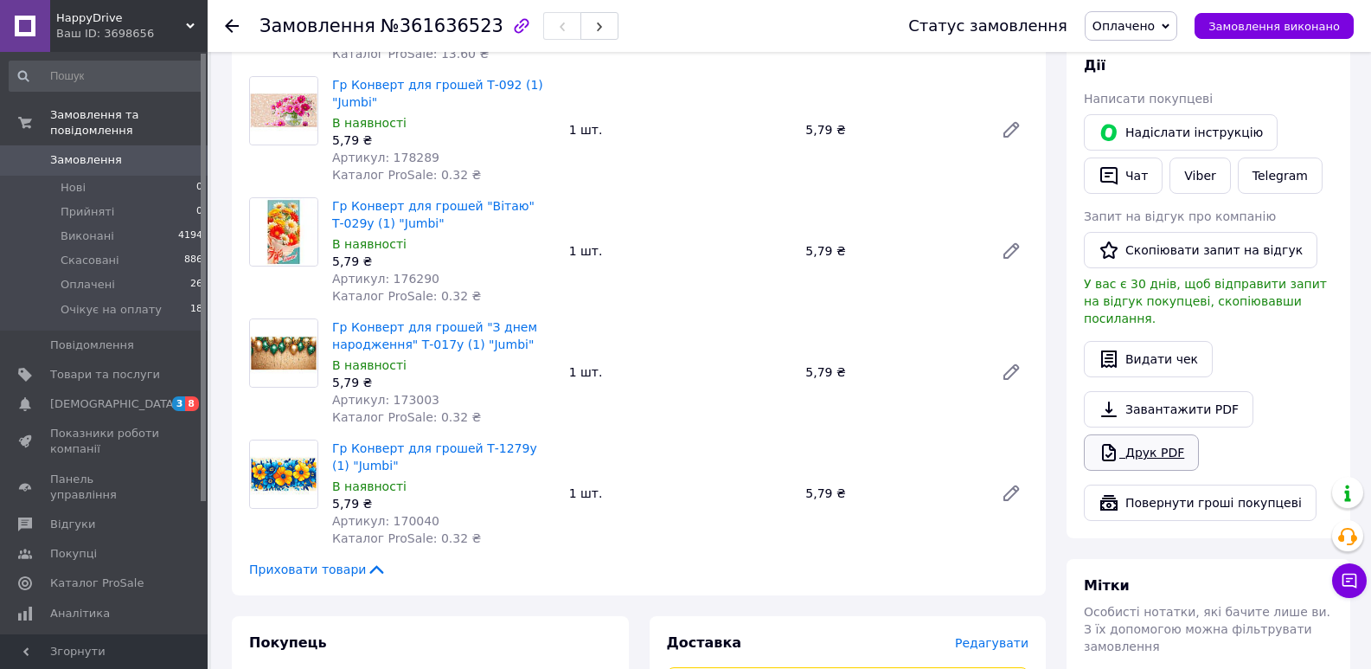
click at [1143, 439] on link "Друк PDF" at bounding box center [1141, 452] width 115 height 36
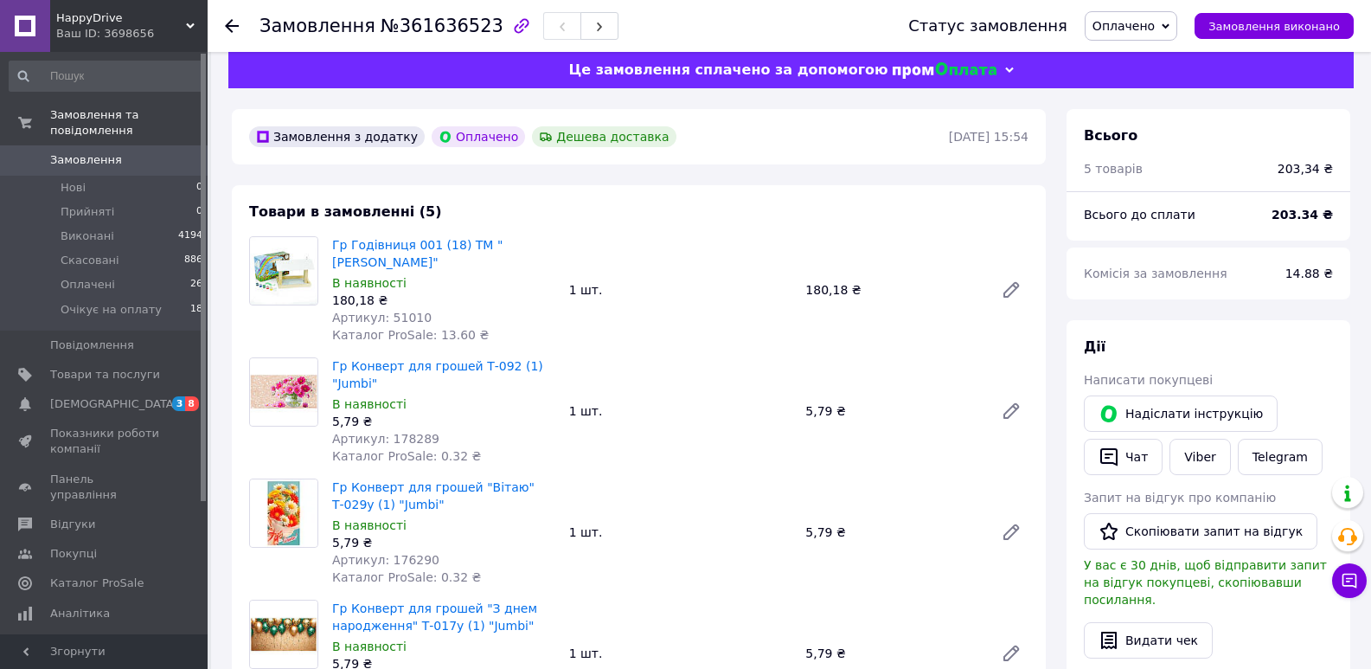
scroll to position [0, 0]
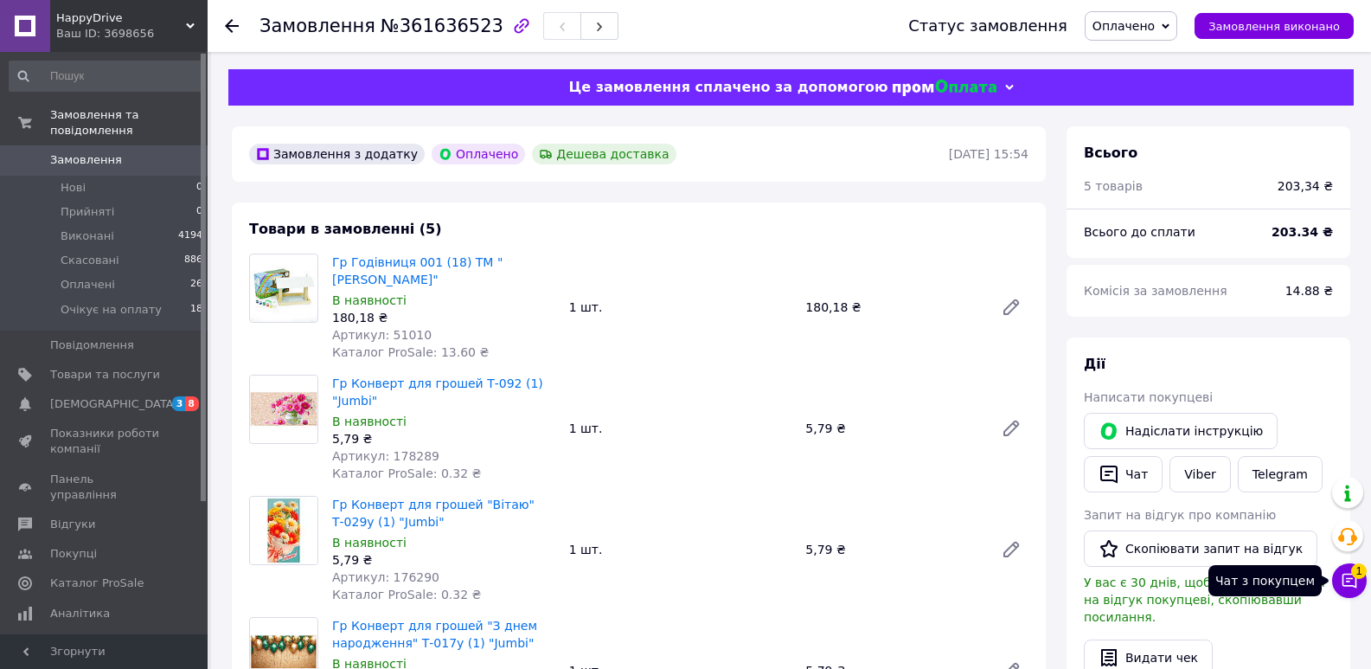
click at [1349, 579] on icon at bounding box center [1349, 580] width 15 height 15
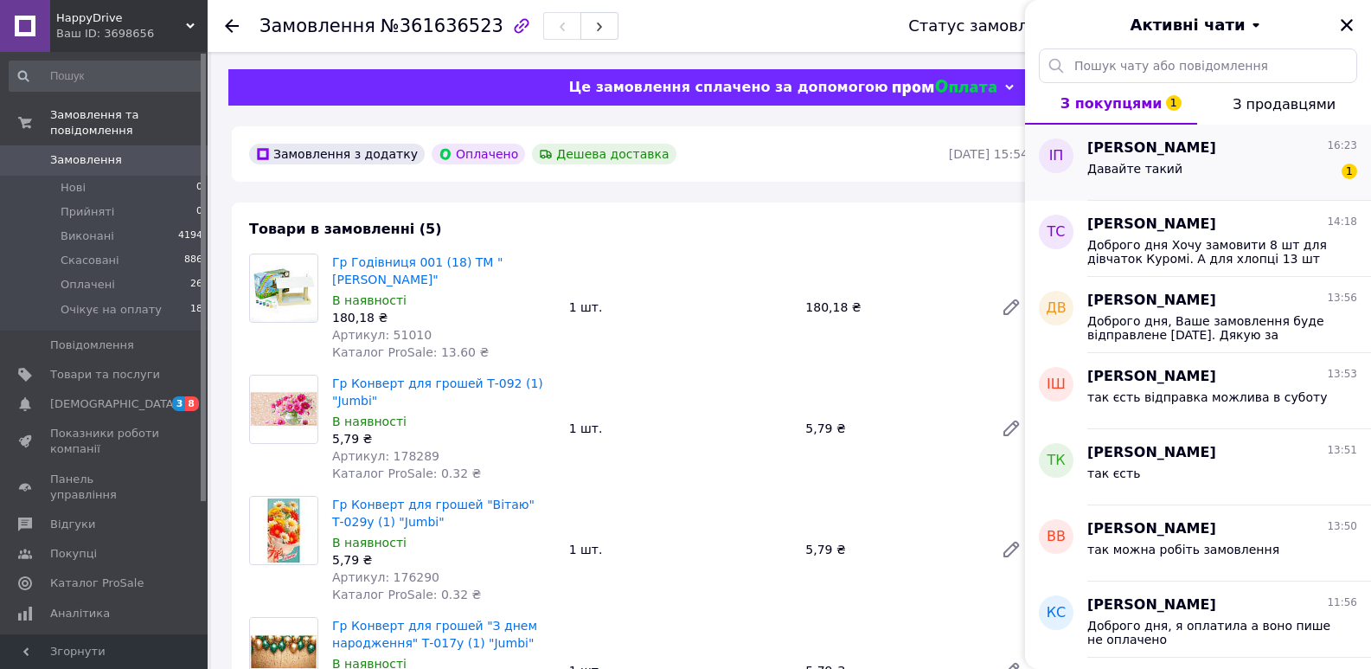
click at [1190, 174] on div "Давайте такий 1" at bounding box center [1222, 172] width 270 height 28
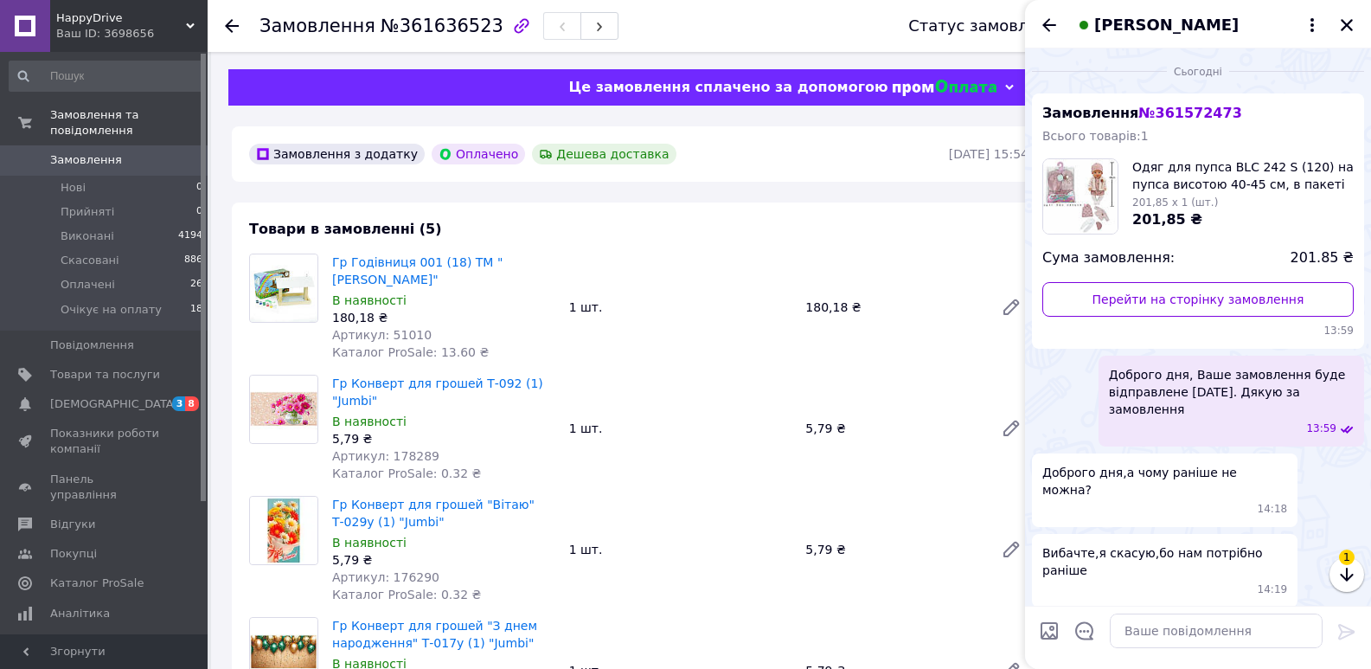
scroll to position [521, 0]
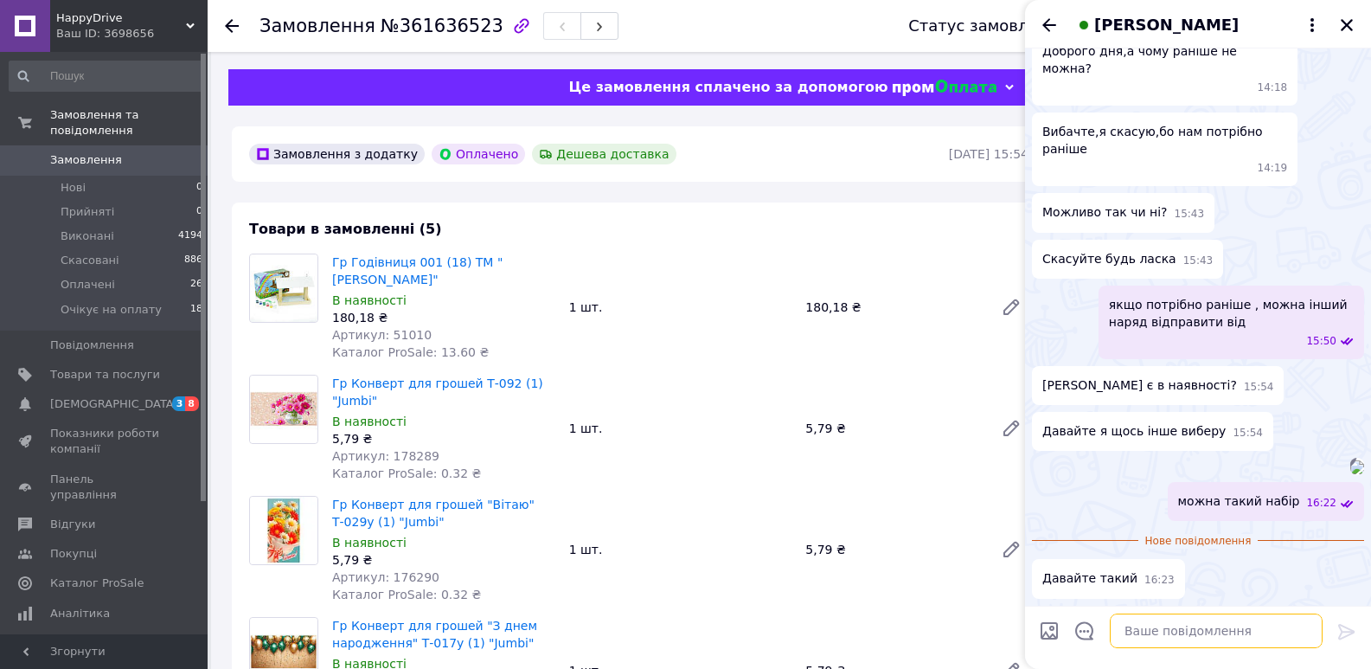
click at [1129, 631] on textarea at bounding box center [1216, 630] width 213 height 35
type textarea "добре завтра відправим"
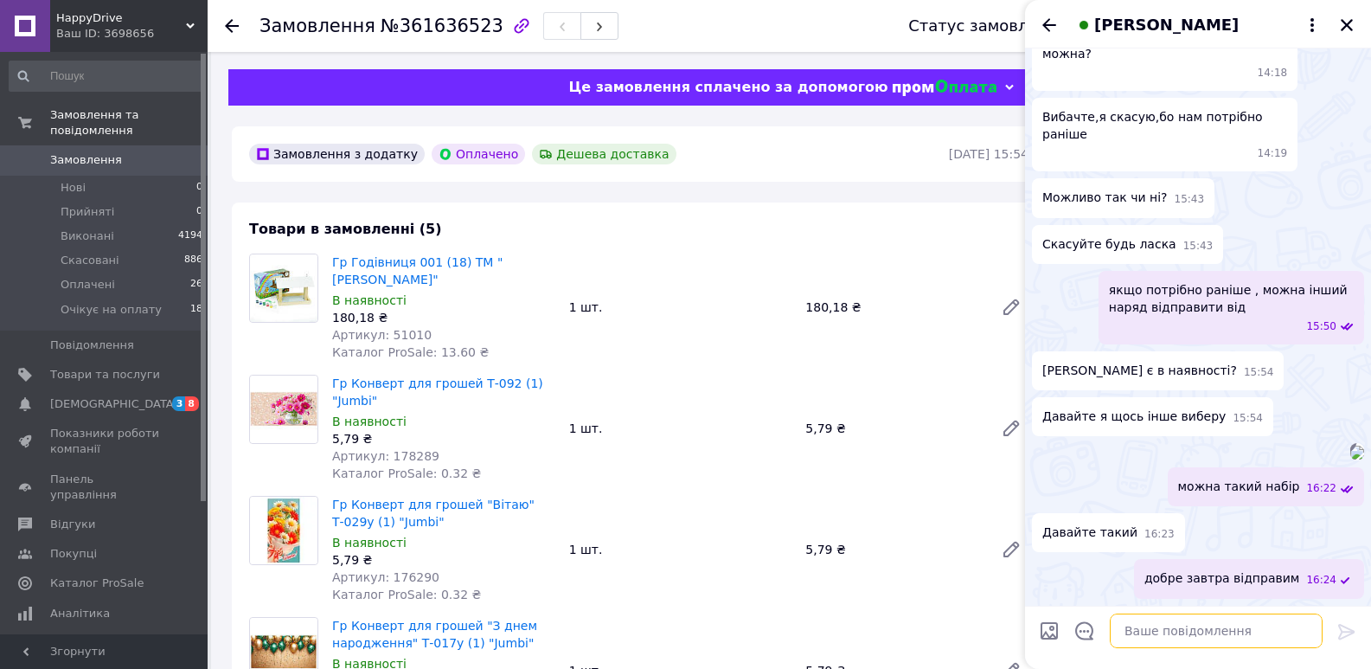
scroll to position [592, 0]
click at [1047, 24] on icon "Назад" at bounding box center [1049, 24] width 14 height 13
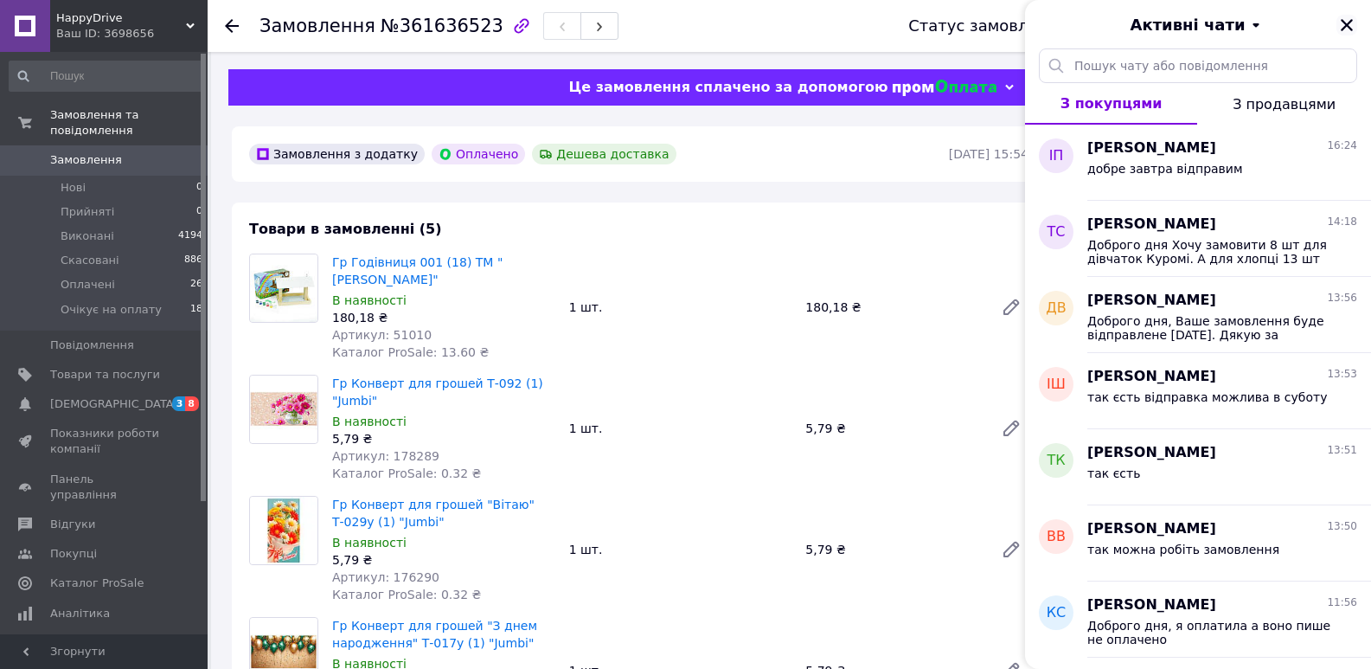
click at [1347, 20] on icon "Закрити" at bounding box center [1347, 25] width 16 height 16
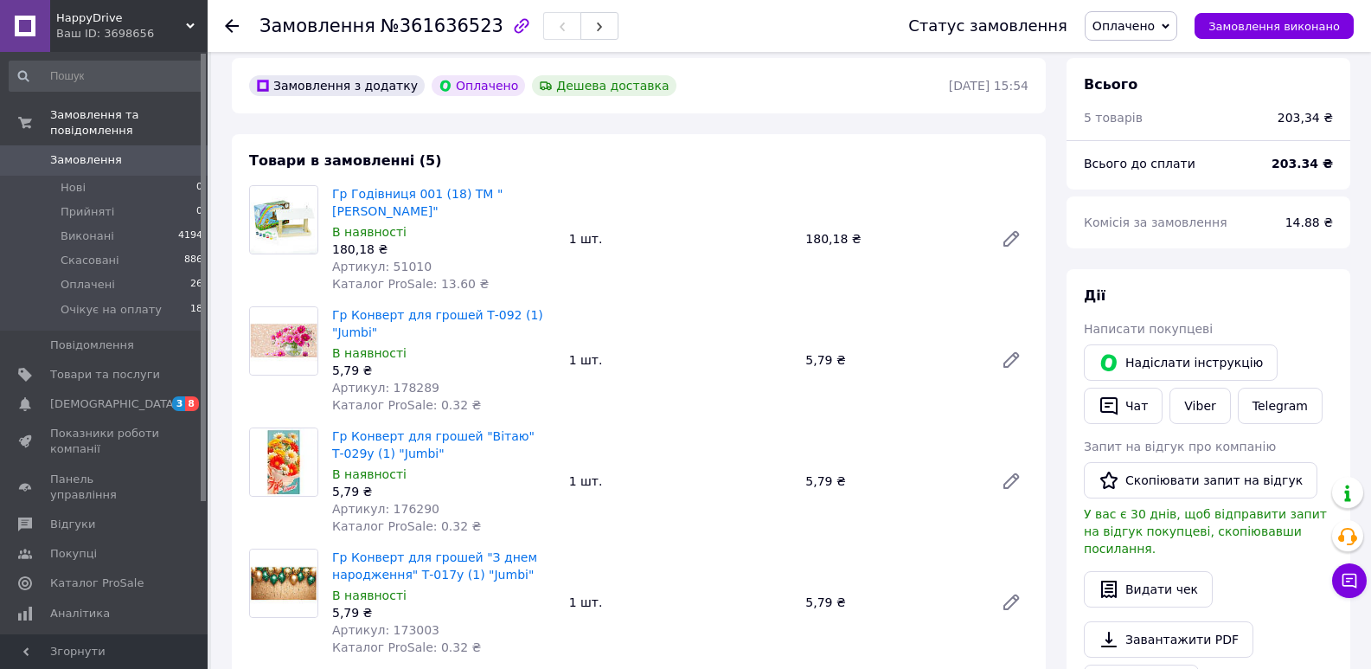
scroll to position [86, 0]
